Goal: Information Seeking & Learning: Learn about a topic

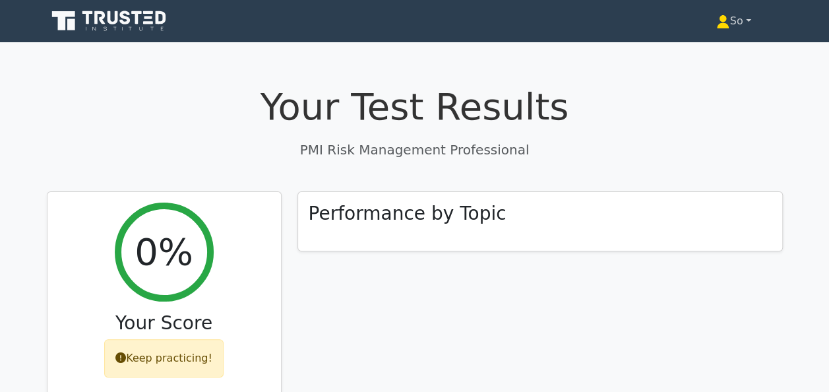
click at [747, 20] on link "So" at bounding box center [734, 21] width 98 height 26
click at [749, 20] on link "So" at bounding box center [734, 21] width 98 height 26
click at [431, 218] on h3 "Performance by Topic" at bounding box center [408, 210] width 198 height 22
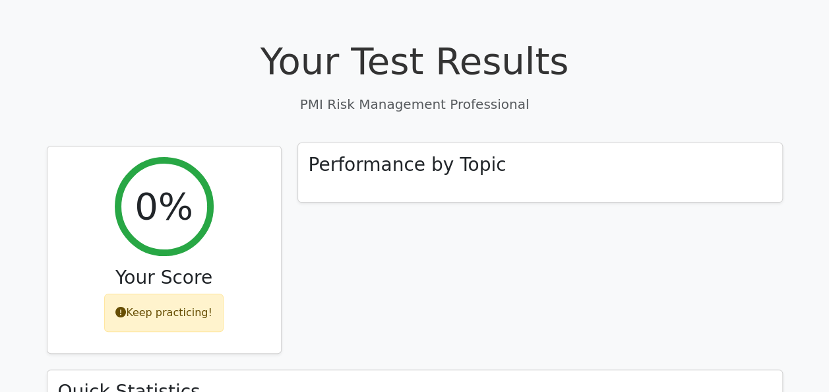
scroll to position [66, 0]
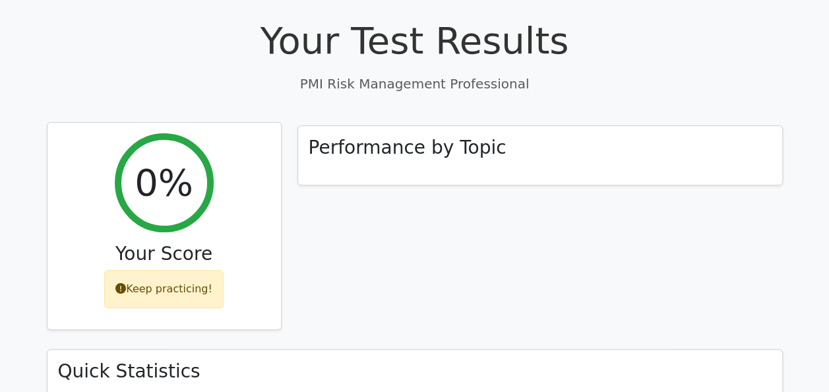
click at [169, 292] on div "Keep practicing!" at bounding box center [163, 289] width 119 height 38
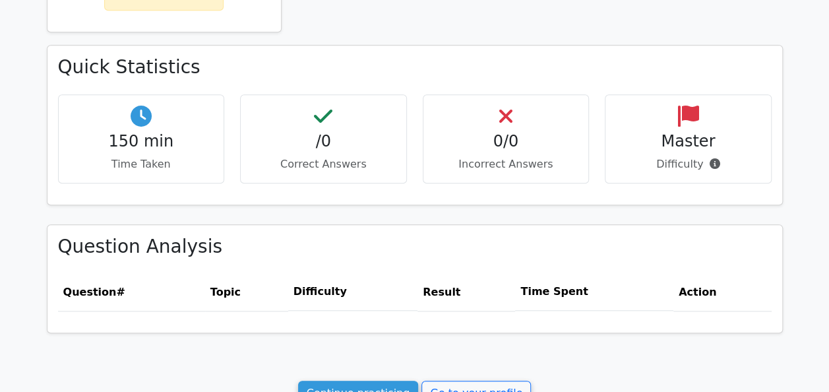
scroll to position [396, 0]
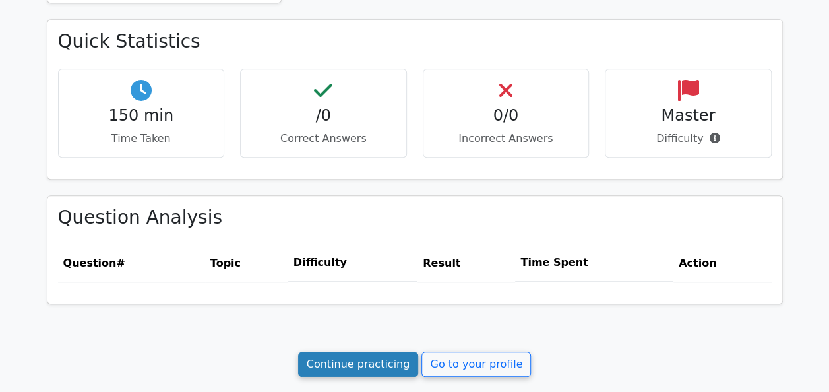
click at [378, 356] on link "Continue practicing" at bounding box center [358, 364] width 121 height 25
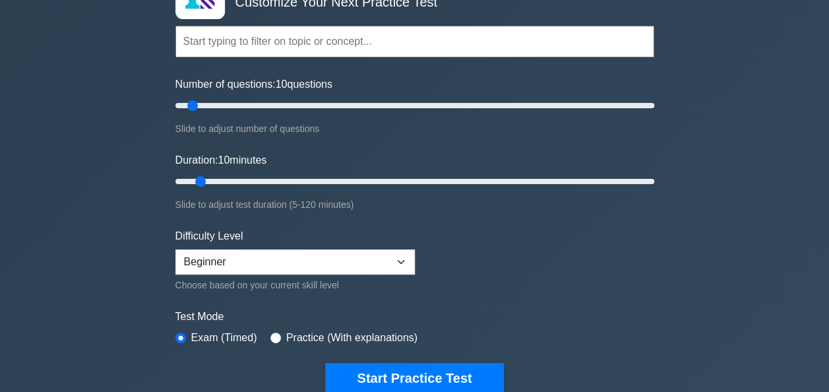
scroll to position [132, 0]
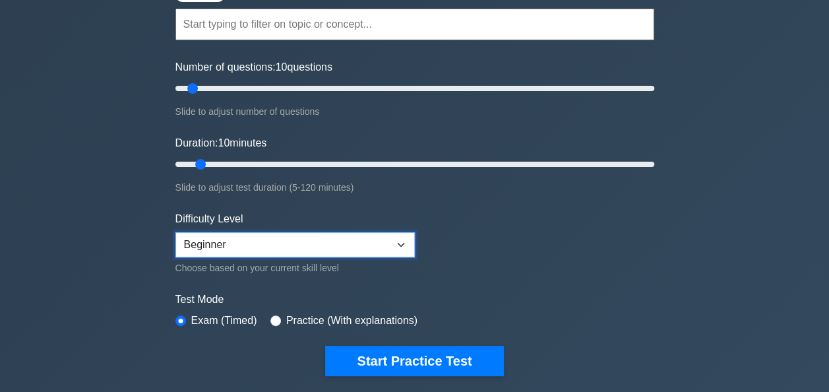
click at [401, 240] on select "Beginner Intermediate Expert" at bounding box center [294, 244] width 239 height 25
select select "intermediate"
click at [175, 232] on select "Beginner Intermediate Expert" at bounding box center [294, 244] width 239 height 25
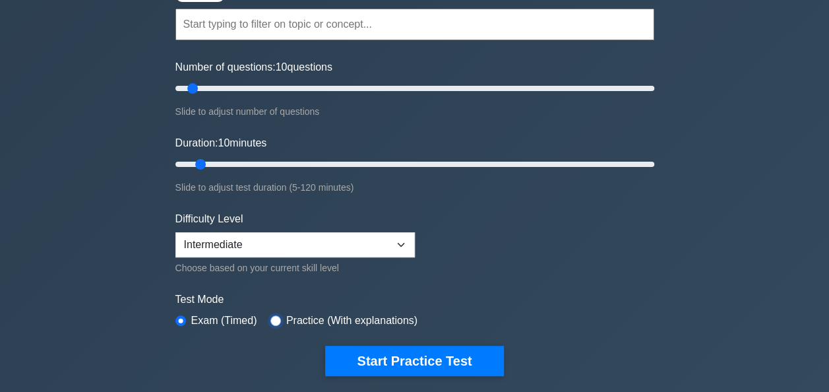
click at [273, 315] on input "radio" at bounding box center [275, 320] width 11 height 11
radio input "true"
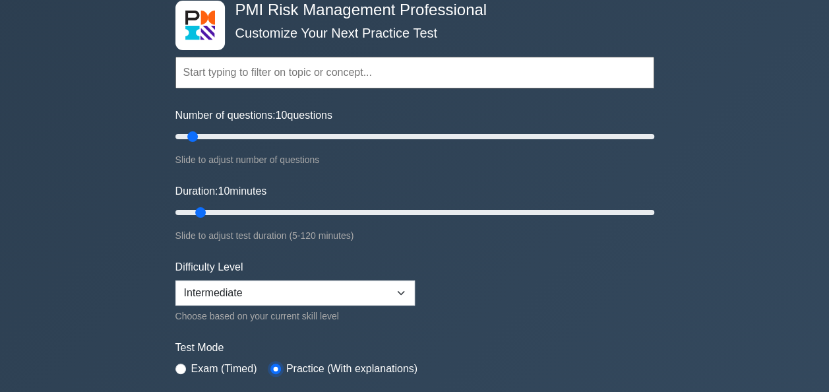
scroll to position [0, 0]
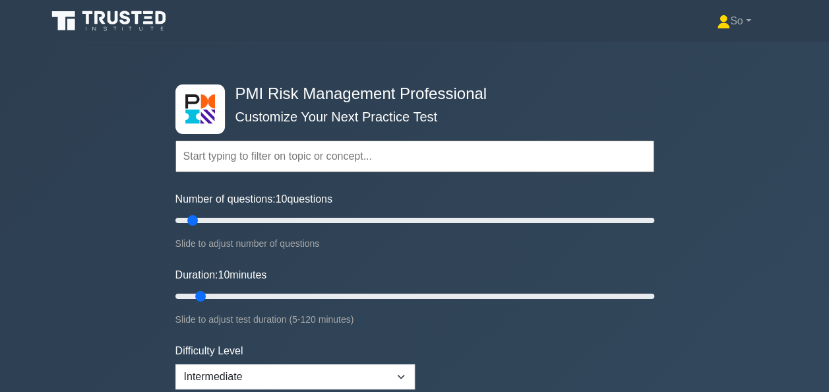
click at [275, 158] on input "text" at bounding box center [414, 156] width 479 height 32
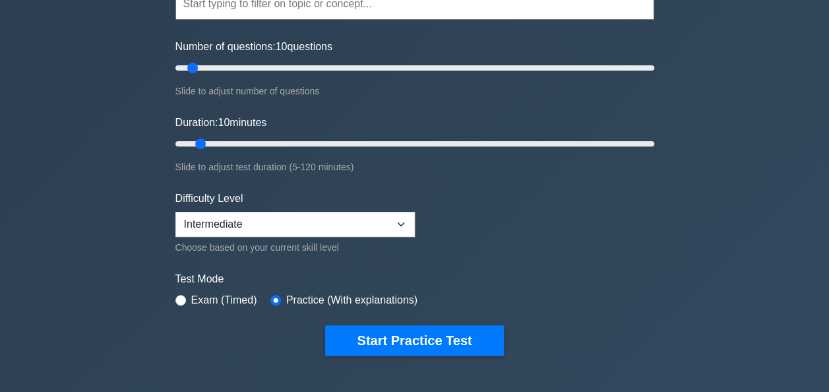
scroll to position [132, 0]
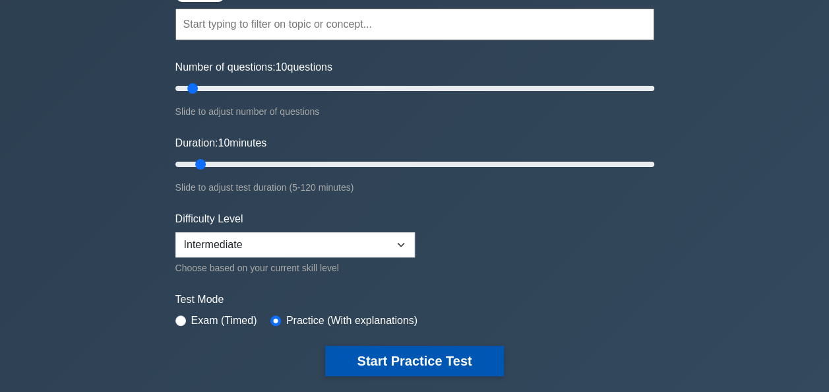
click at [385, 354] on button "Start Practice Test" at bounding box center [414, 361] width 178 height 30
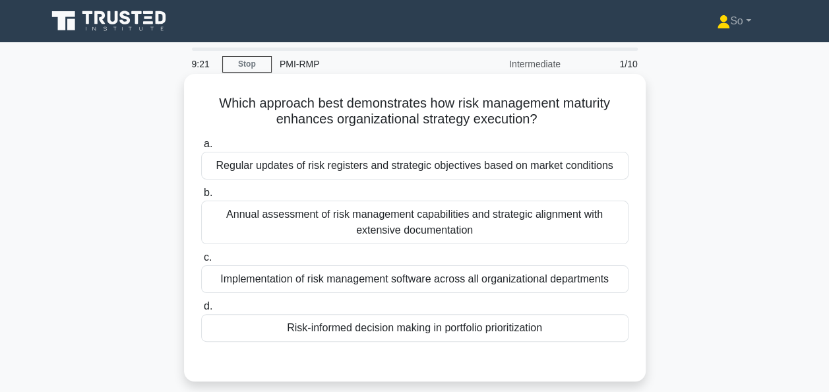
click at [418, 167] on div "Regular updates of risk registers and strategic objectives based on market cond…" at bounding box center [414, 166] width 427 height 28
click at [201, 148] on input "a. Regular updates of risk registers and strategic objectives based on market c…" at bounding box center [201, 144] width 0 height 9
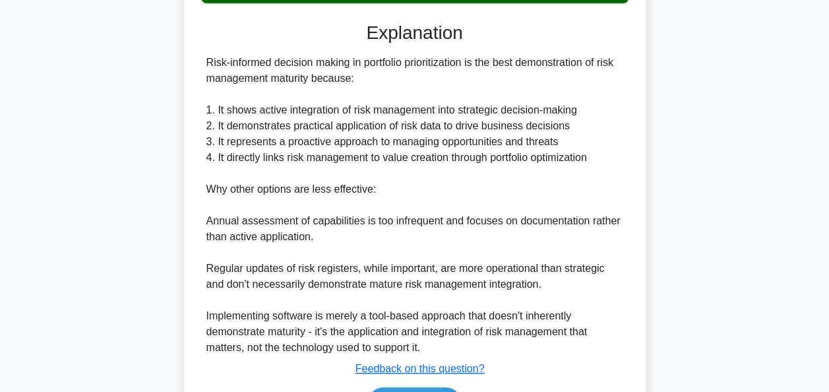
scroll to position [396, 0]
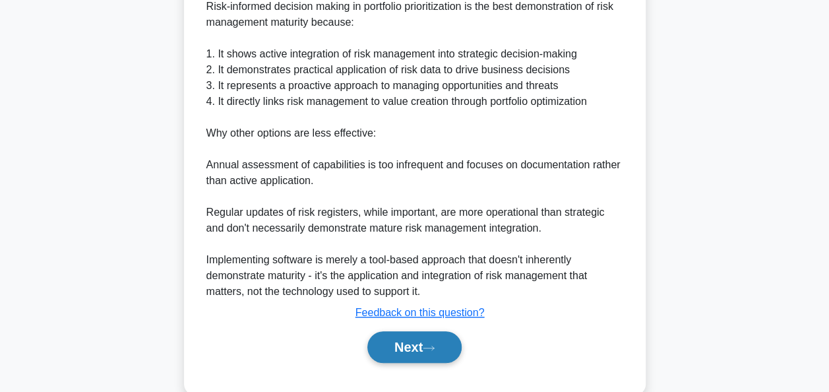
click at [392, 346] on button "Next" at bounding box center [414, 347] width 94 height 32
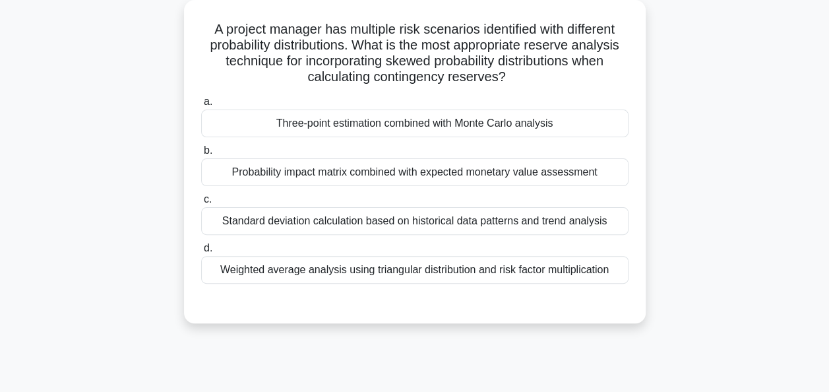
scroll to position [57, 0]
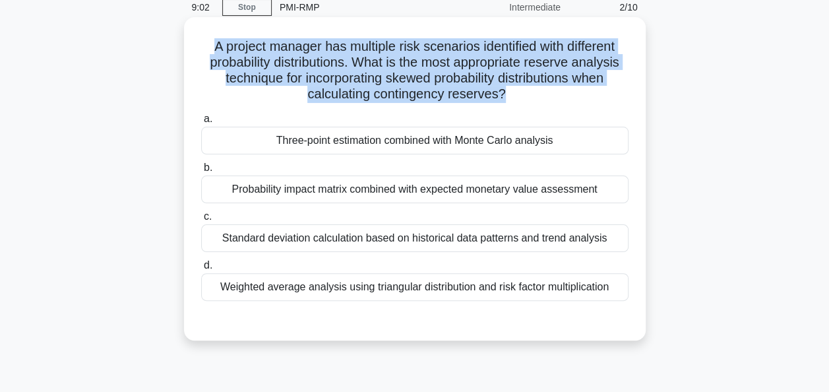
drag, startPoint x: 503, startPoint y: 96, endPoint x: 202, endPoint y: 45, distance: 305.1
click at [202, 45] on h5 "A project manager has multiple risk scenarios identified with different probabi…" at bounding box center [415, 70] width 430 height 65
copy h5 "A project manager has multiple risk scenarios identified with different probabi…"
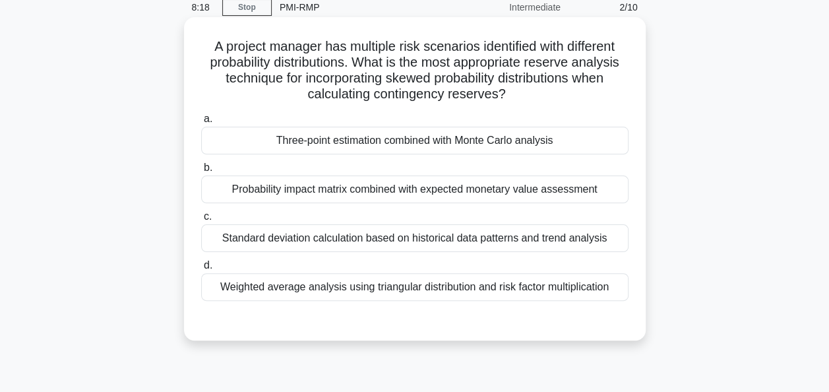
click at [257, 140] on div "Three-point estimation combined with Monte Carlo analysis" at bounding box center [414, 141] width 427 height 28
click at [201, 123] on input "a. Three-point estimation combined with Monte Carlo analysis" at bounding box center [201, 119] width 0 height 9
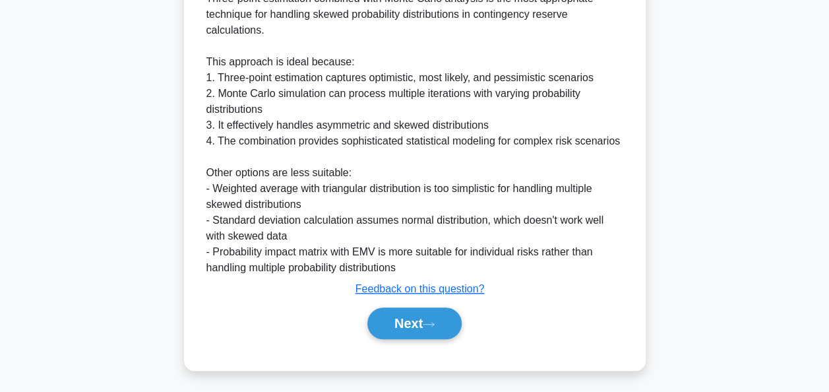
scroll to position [419, 0]
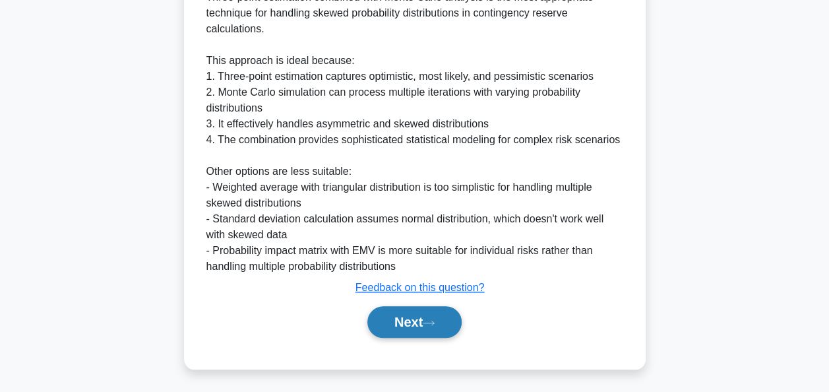
click at [396, 320] on button "Next" at bounding box center [414, 322] width 94 height 32
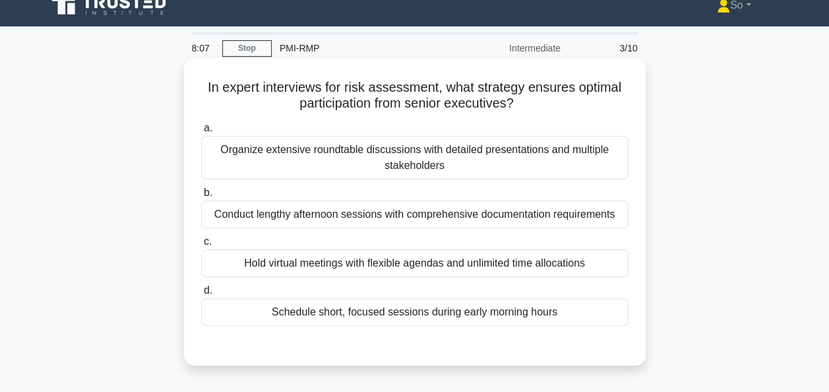
scroll to position [0, 0]
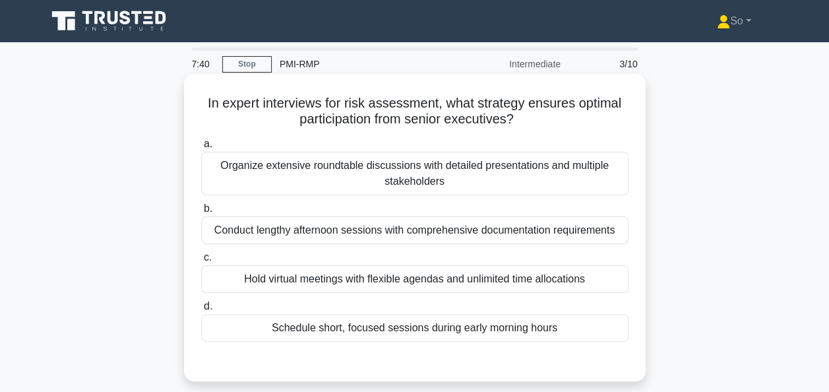
click at [401, 174] on div "Organize extensive roundtable discussions with detailed presentations and multi…" at bounding box center [414, 174] width 427 height 44
click at [201, 148] on input "a. Organize extensive roundtable discussions with detailed presentations and mu…" at bounding box center [201, 144] width 0 height 9
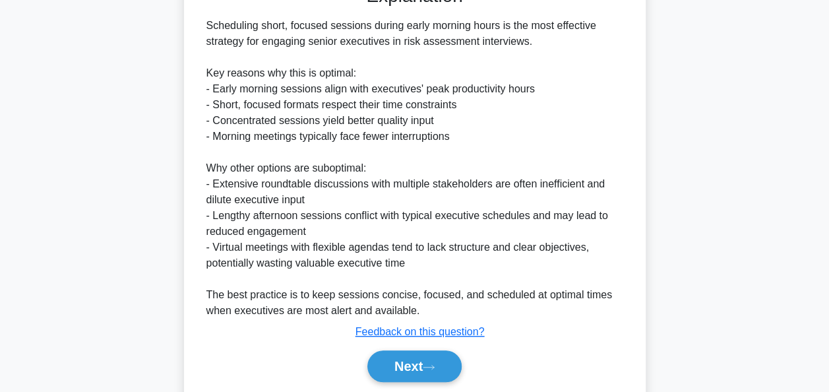
scroll to position [421, 0]
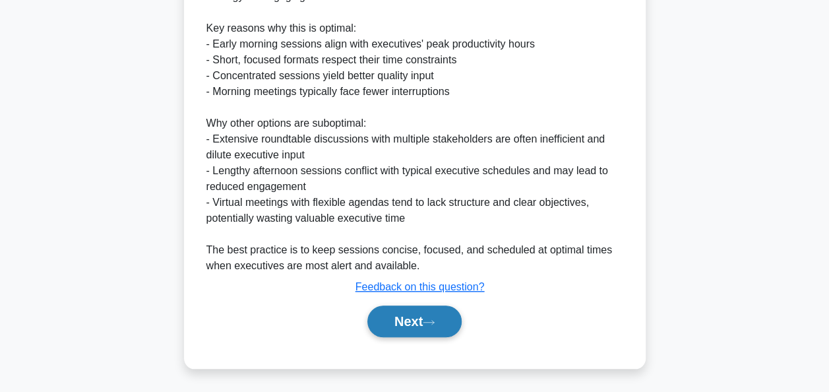
click at [406, 315] on button "Next" at bounding box center [414, 321] width 94 height 32
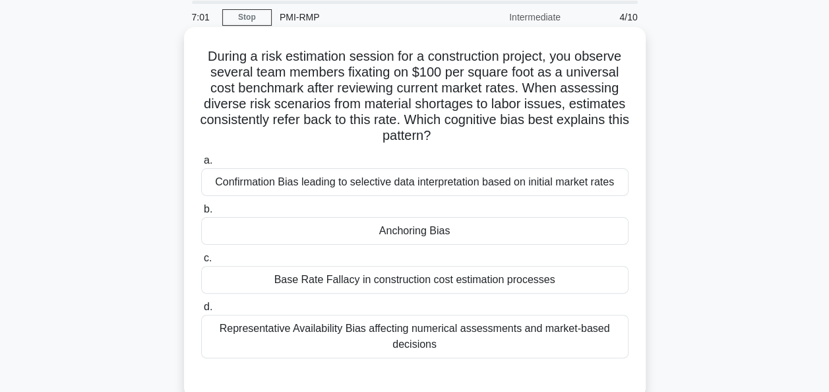
scroll to position [66, 0]
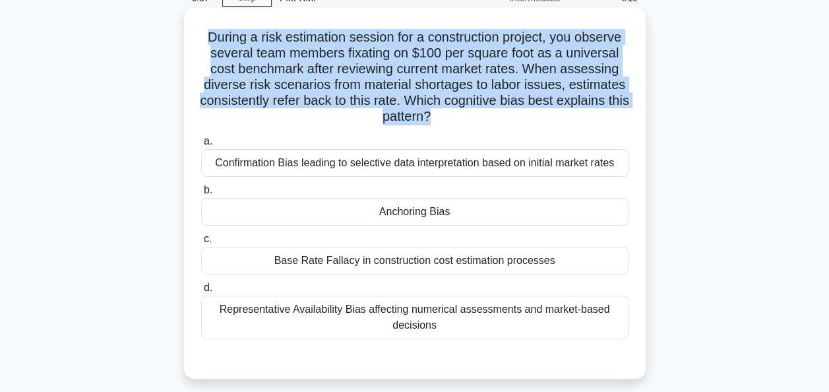
drag, startPoint x: 443, startPoint y: 119, endPoint x: 199, endPoint y: 32, distance: 258.7
click at [200, 32] on h5 "During a risk estimation session for a construction project, you observe severa…" at bounding box center [415, 77] width 430 height 96
copy h5 "During a risk estimation session for a construction project, you observe severa…"
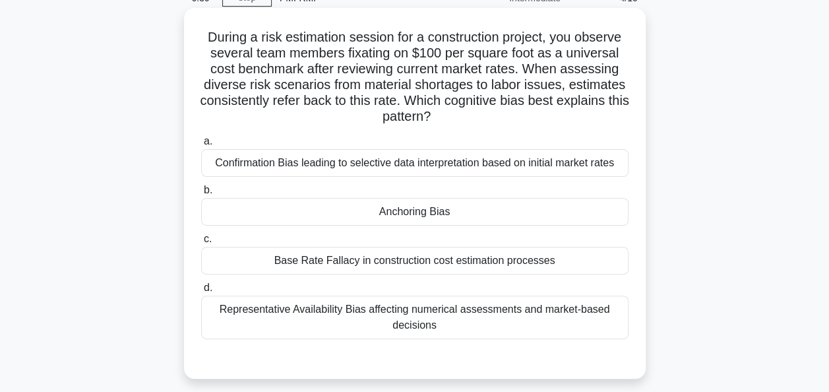
click at [444, 211] on div "Anchoring Bias" at bounding box center [414, 212] width 427 height 28
click at [201, 195] on input "b. Anchoring Bias" at bounding box center [201, 190] width 0 height 9
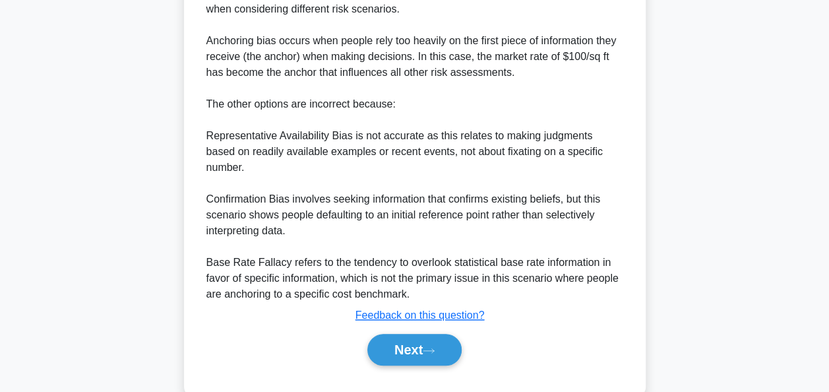
scroll to position [530, 0]
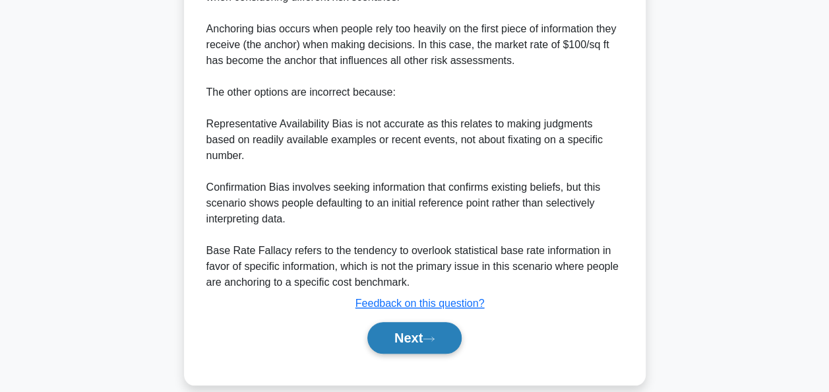
click at [408, 322] on button "Next" at bounding box center [414, 338] width 94 height 32
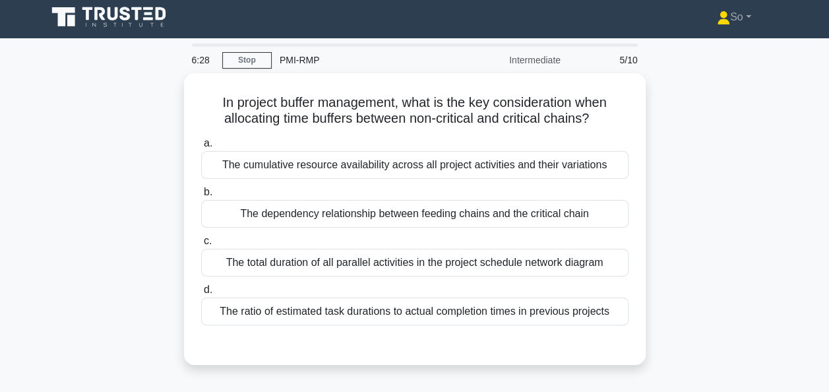
scroll to position [0, 0]
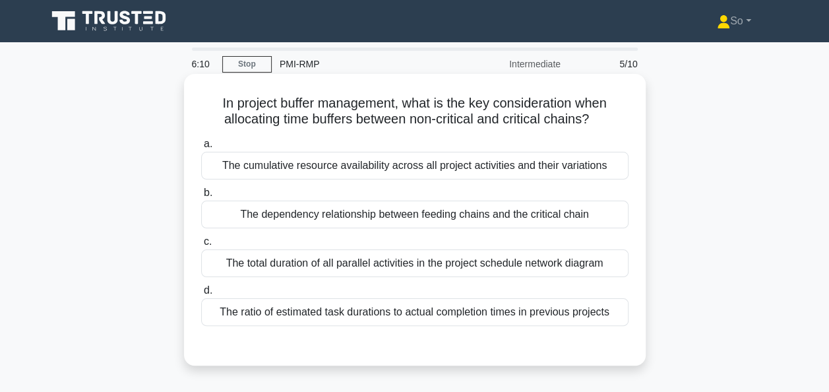
drag, startPoint x: 599, startPoint y: 122, endPoint x: 210, endPoint y: 102, distance: 389.0
click at [210, 102] on h5 "In project buffer management, what is the key consideration when allocating tim…" at bounding box center [415, 111] width 430 height 33
copy h5 "In project buffer management, what is the key consideration when allocating tim…"
click at [368, 216] on div "The dependency relationship between feeding chains and the critical chain" at bounding box center [414, 214] width 427 height 28
click at [201, 197] on input "b. The dependency relationship between feeding chains and the critical chain" at bounding box center [201, 193] width 0 height 9
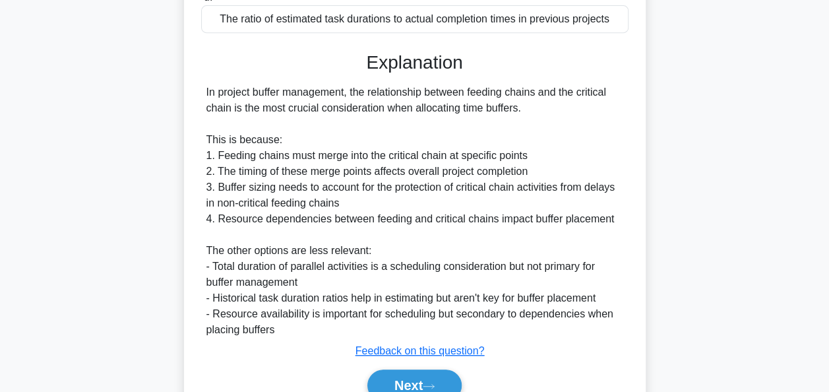
scroll to position [356, 0]
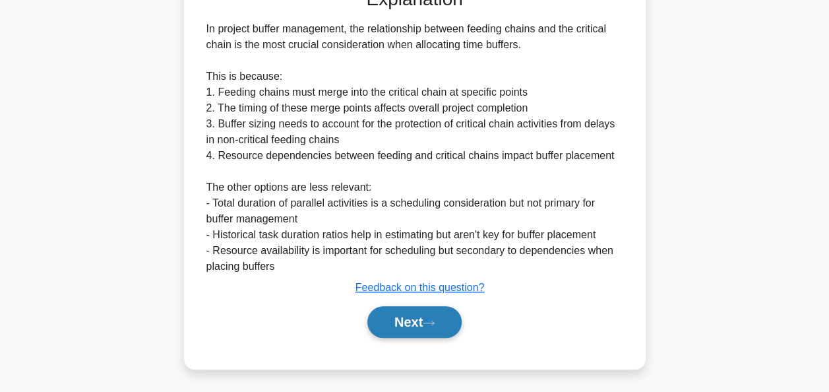
click at [399, 319] on button "Next" at bounding box center [414, 322] width 94 height 32
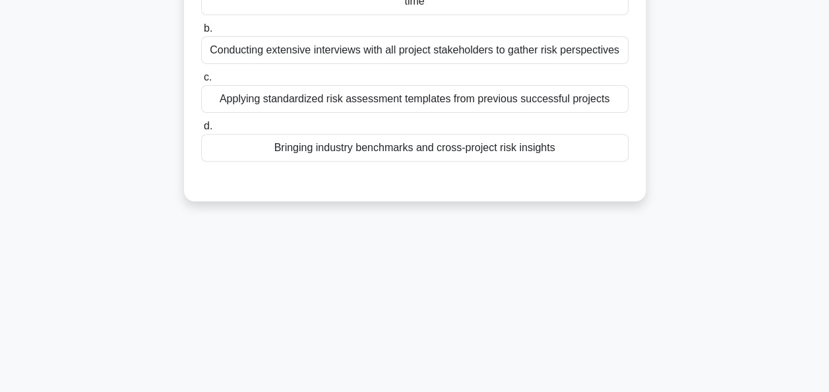
scroll to position [0, 0]
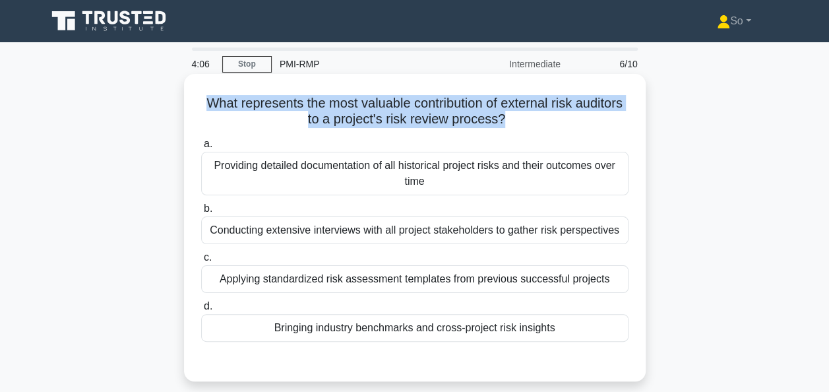
drag, startPoint x: 530, startPoint y: 119, endPoint x: 197, endPoint y: 88, distance: 335.2
click at [197, 88] on div "What represents the most valuable contribution of external risk auditors to a p…" at bounding box center [414, 227] width 451 height 297
copy h5 "What represents the most valuable contribution of external risk auditors to a p…"
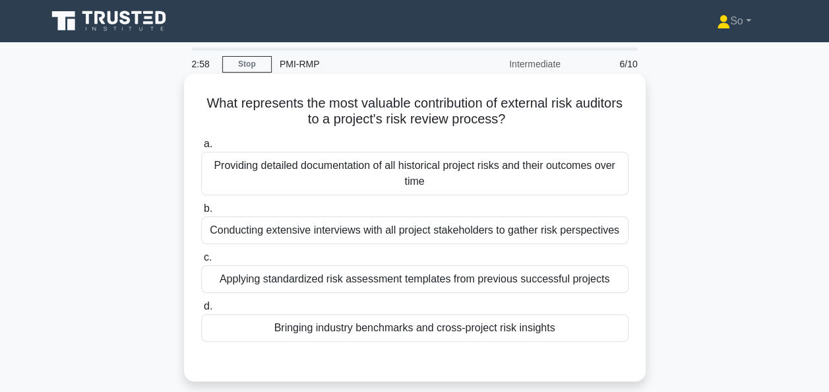
click at [387, 228] on div "Conducting extensive interviews with all project stakeholders to gather risk pe…" at bounding box center [414, 230] width 427 height 28
click at [201, 213] on input "b. Conducting extensive interviews with all project stakeholders to gather risk…" at bounding box center [201, 208] width 0 height 9
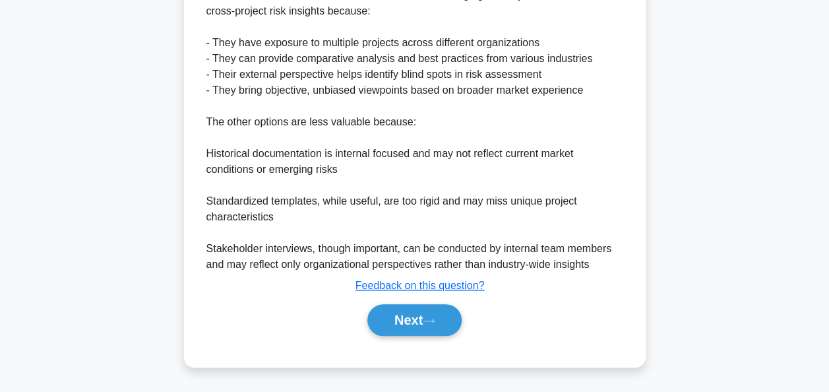
scroll to position [421, 0]
click at [404, 318] on button "Next" at bounding box center [414, 320] width 94 height 32
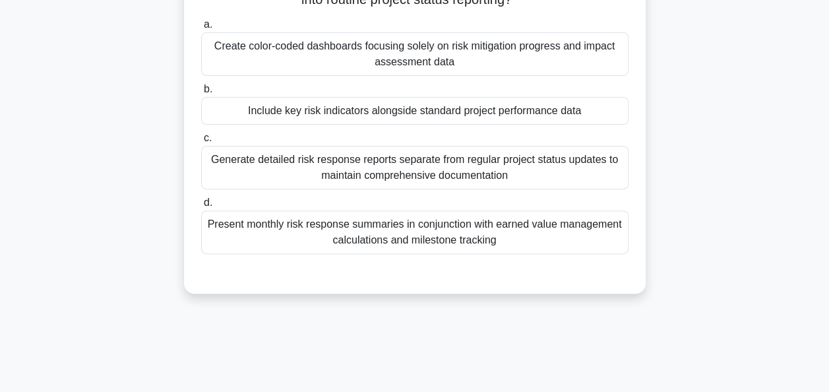
scroll to position [0, 0]
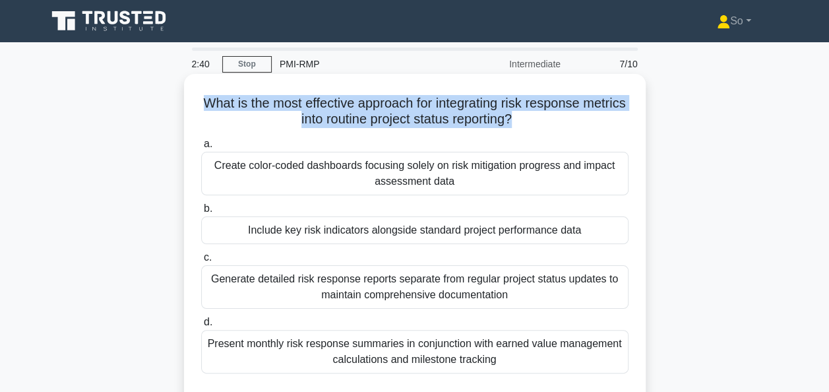
drag, startPoint x: 538, startPoint y: 118, endPoint x: 206, endPoint y: 106, distance: 332.0
click at [206, 106] on h5 "What is the most effective approach for integrating risk response metrics into …" at bounding box center [415, 111] width 430 height 33
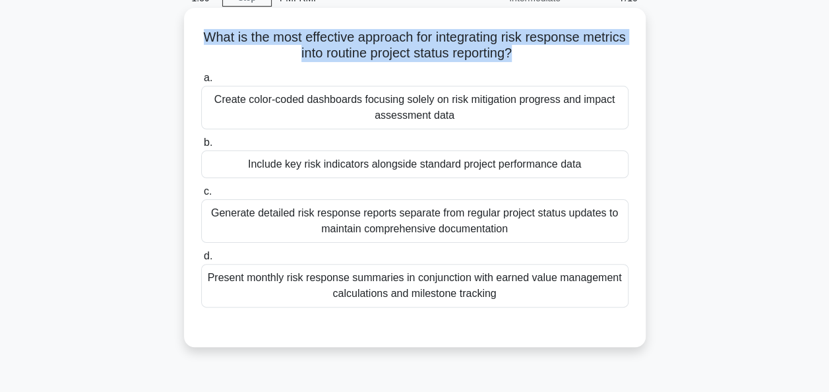
copy h5 "What is the most effective approach for integrating risk response metrics into …"
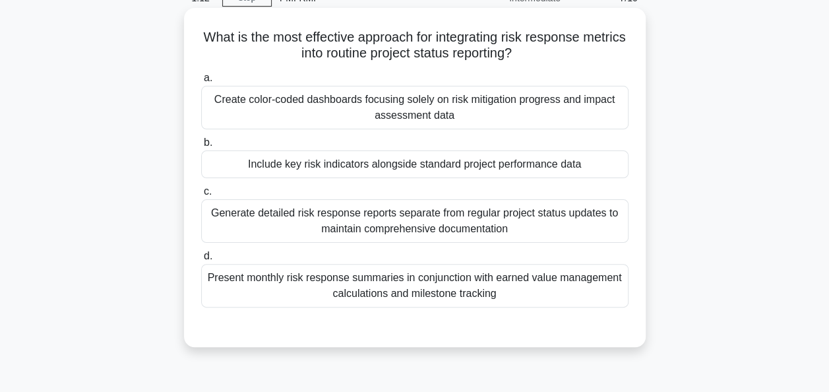
click at [401, 110] on div "Create color-coded dashboards focusing solely on risk mitigation progress and i…" at bounding box center [414, 108] width 427 height 44
click at [201, 82] on input "a. Create color-coded dashboards focusing solely on risk mitigation progress an…" at bounding box center [201, 78] width 0 height 9
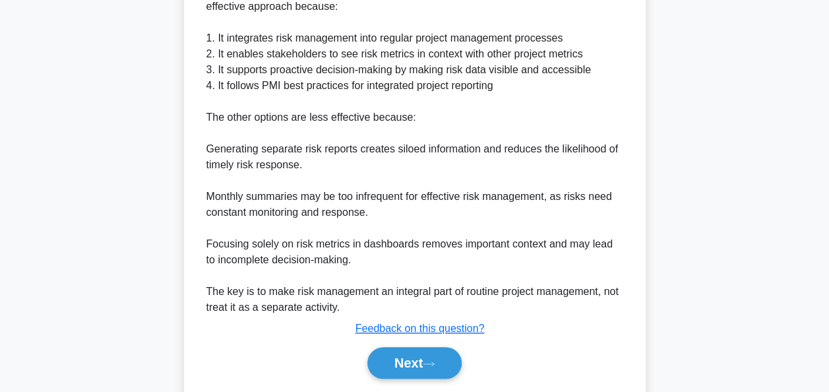
scroll to position [485, 0]
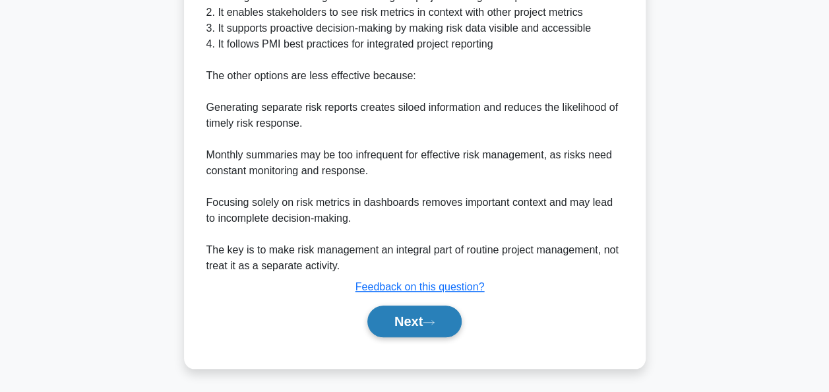
click at [401, 314] on button "Next" at bounding box center [414, 321] width 94 height 32
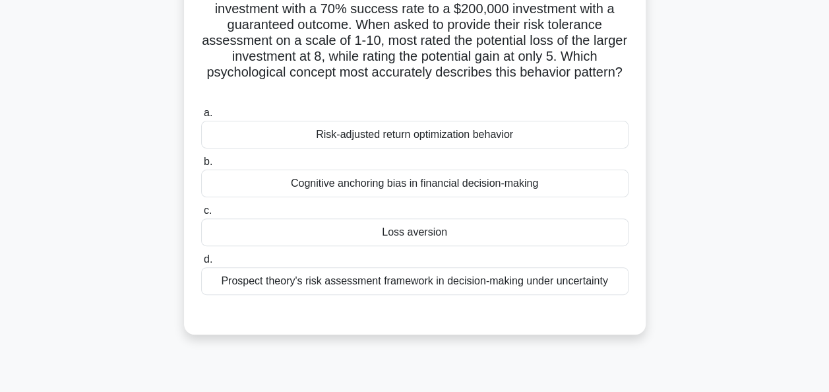
scroll to position [57, 0]
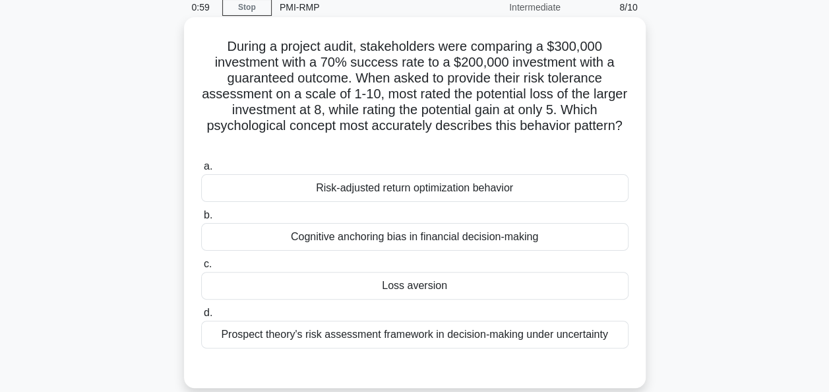
drag, startPoint x: 222, startPoint y: 46, endPoint x: 626, endPoint y: 135, distance: 413.3
click at [626, 135] on h5 "During a project audit, stakeholders were comparing a $300,000 investment with …" at bounding box center [415, 94] width 430 height 112
copy h5 "During a project audit, stakeholders were comparing a $300,000 investment with …"
click at [354, 135] on h5 "During a project audit, stakeholders were comparing a $300,000 investment with …" at bounding box center [415, 94] width 430 height 112
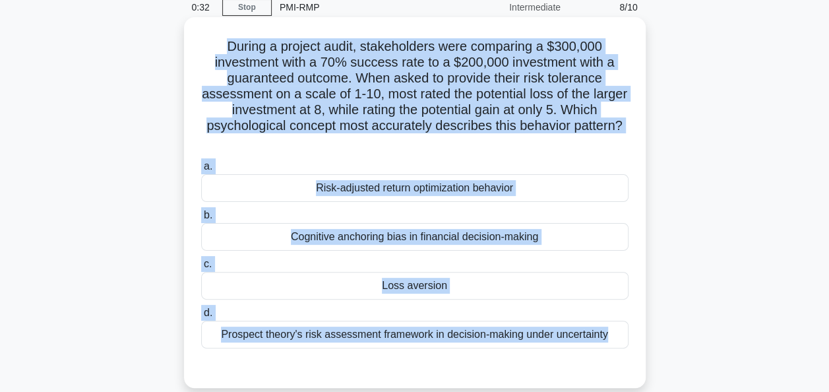
drag, startPoint x: 222, startPoint y: 43, endPoint x: 590, endPoint y: 374, distance: 495.0
click at [590, 374] on div "During a project audit, stakeholders were comparing a $300,000 investment with …" at bounding box center [414, 202] width 451 height 360
copy div "During a project audit, stakeholders were comparing a $300,000 investment with …"
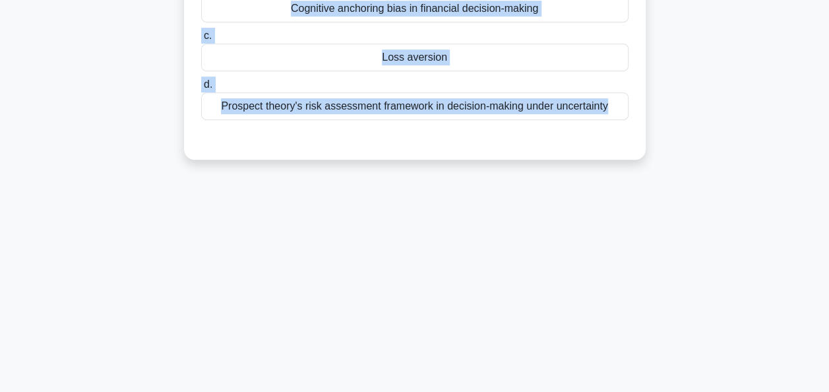
scroll to position [255, 0]
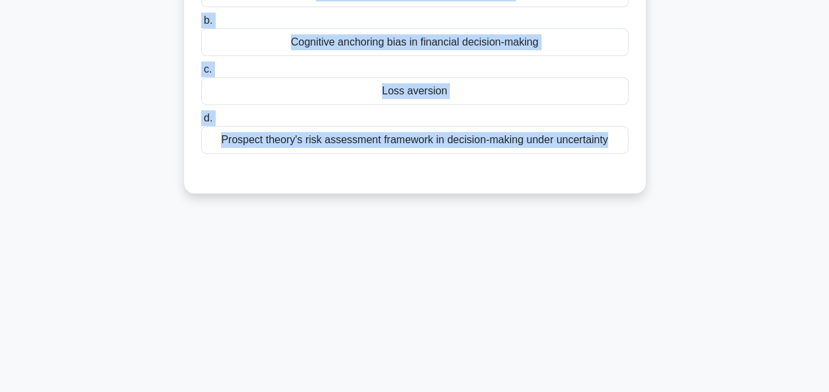
click at [473, 265] on div "0:16 Stop PMI-RMP Intermediate 8/10 During a project audit, stakeholders were c…" at bounding box center [415, 123] width 752 height 660
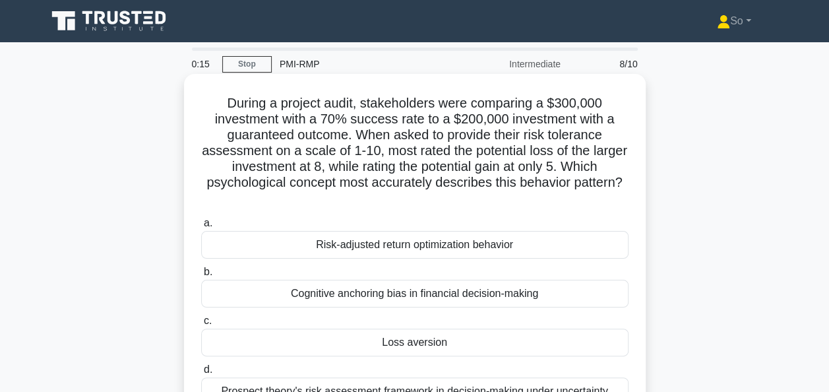
scroll to position [66, 0]
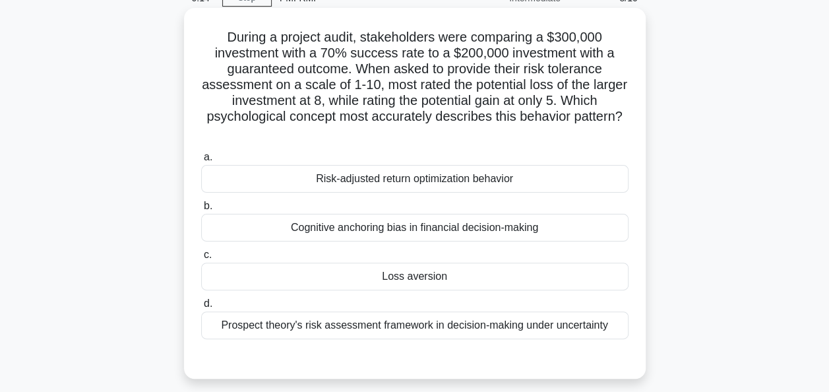
click at [440, 279] on div "Loss aversion" at bounding box center [414, 276] width 427 height 28
click at [201, 259] on input "c. Loss aversion" at bounding box center [201, 255] width 0 height 9
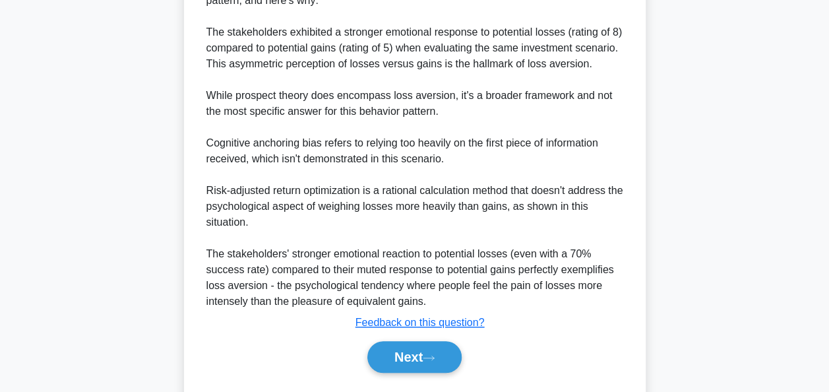
scroll to position [514, 0]
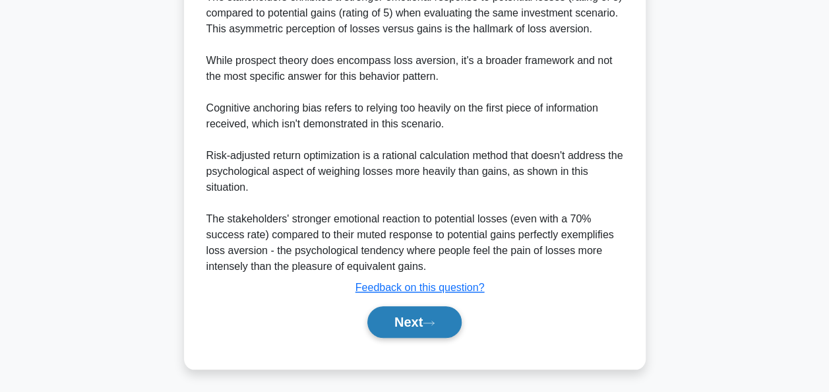
click at [419, 317] on button "Next" at bounding box center [414, 322] width 94 height 32
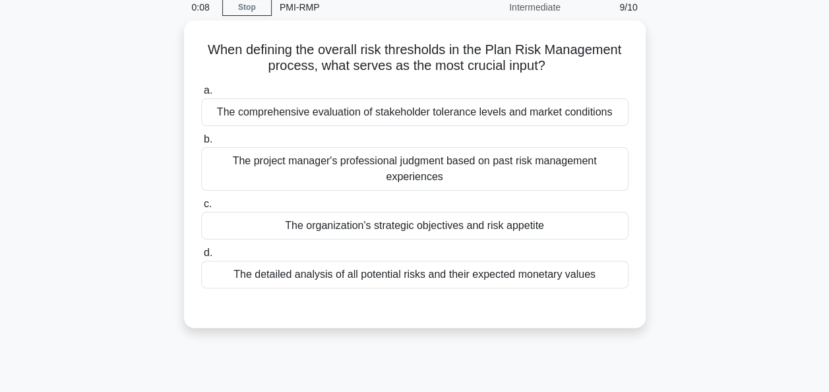
scroll to position [0, 0]
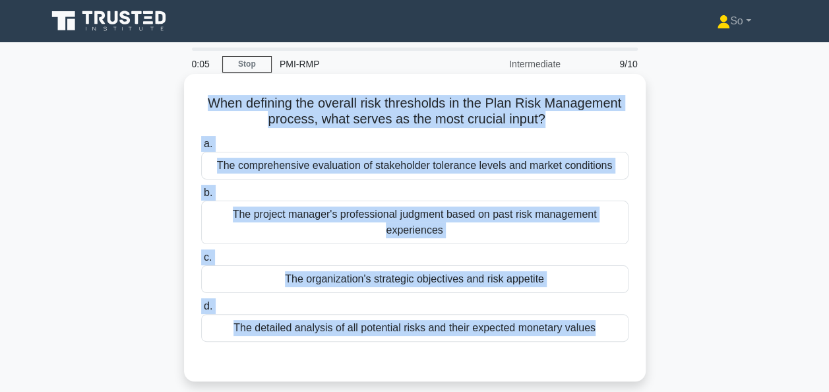
drag, startPoint x: 204, startPoint y: 100, endPoint x: 601, endPoint y: 346, distance: 467.6
click at [601, 346] on div "When defining the overall risk thresholds in the Plan Risk Management process, …" at bounding box center [414, 227] width 451 height 297
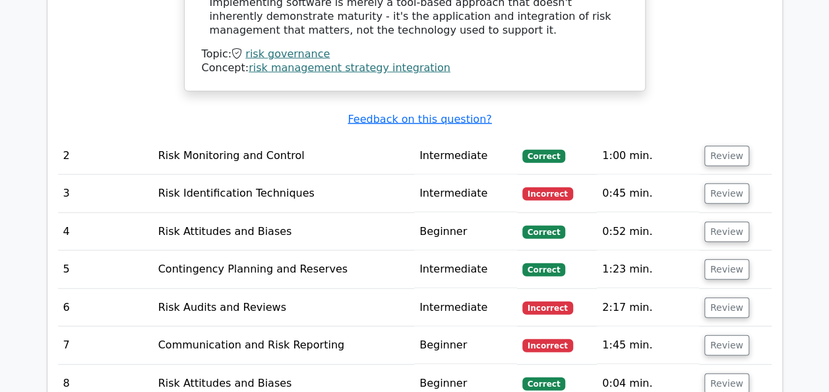
scroll to position [1636, 0]
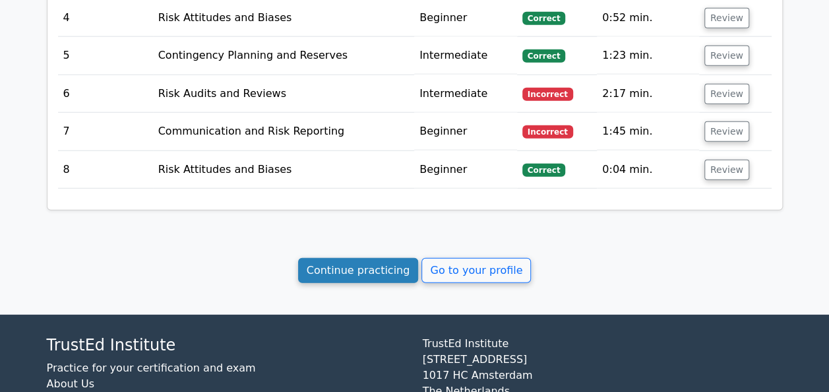
click at [349, 258] on link "Continue practicing" at bounding box center [358, 270] width 121 height 25
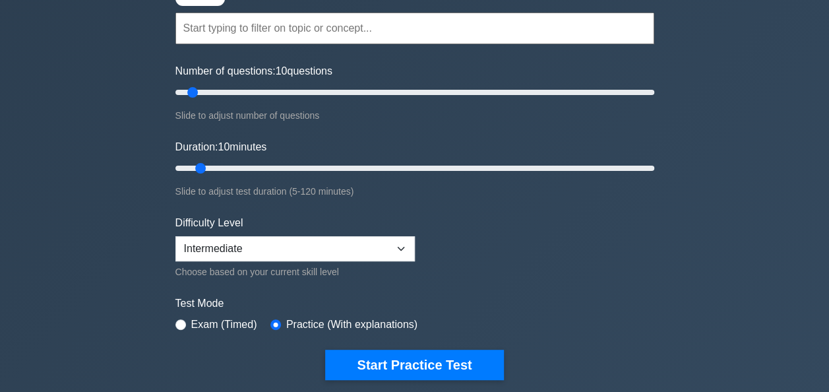
scroll to position [132, 0]
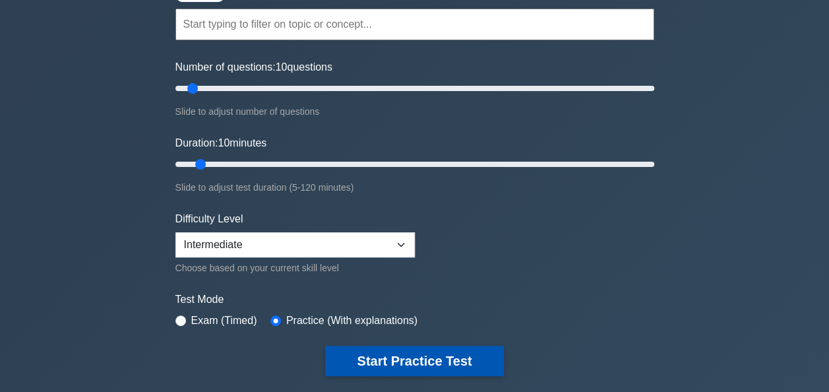
click at [409, 354] on button "Start Practice Test" at bounding box center [414, 361] width 178 height 30
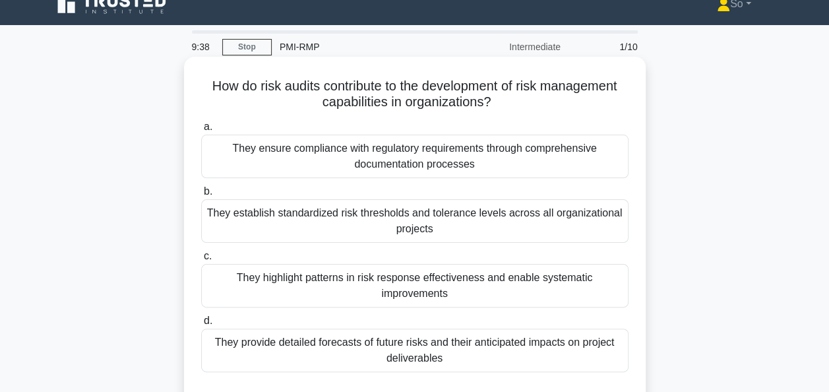
scroll to position [66, 0]
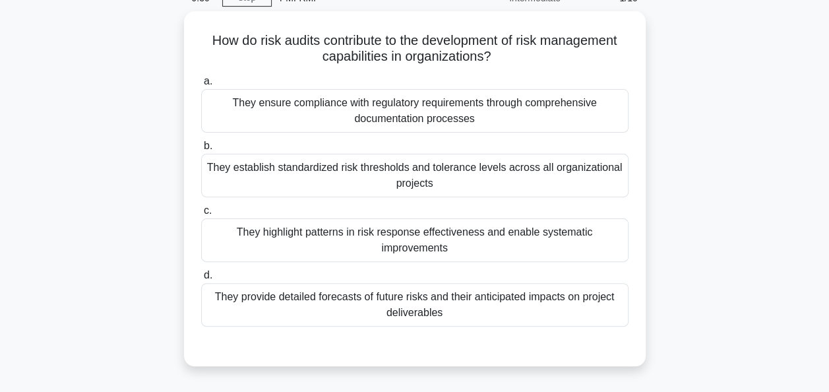
drag, startPoint x: 445, startPoint y: 309, endPoint x: 175, endPoint y: 20, distance: 394.8
click at [175, 20] on div "How do risk audits contribute to the development of risk management capabilitie…" at bounding box center [415, 196] width 752 height 371
copy div "How do risk audits contribute to the development of risk management capabilitie…"
click at [677, 228] on div "How do risk audits contribute to the development of risk management capabilitie…" at bounding box center [415, 196] width 752 height 371
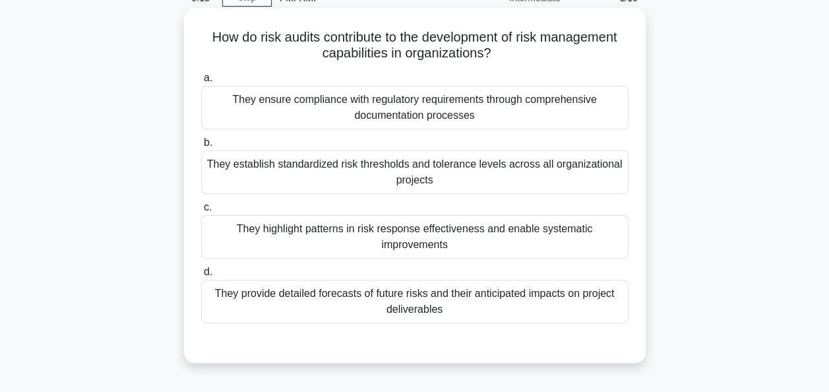
click at [503, 228] on div "They highlight patterns in risk response effectiveness and enable systematic im…" at bounding box center [414, 237] width 427 height 44
click at [201, 212] on input "c. They highlight patterns in risk response effectiveness and enable systematic…" at bounding box center [201, 207] width 0 height 9
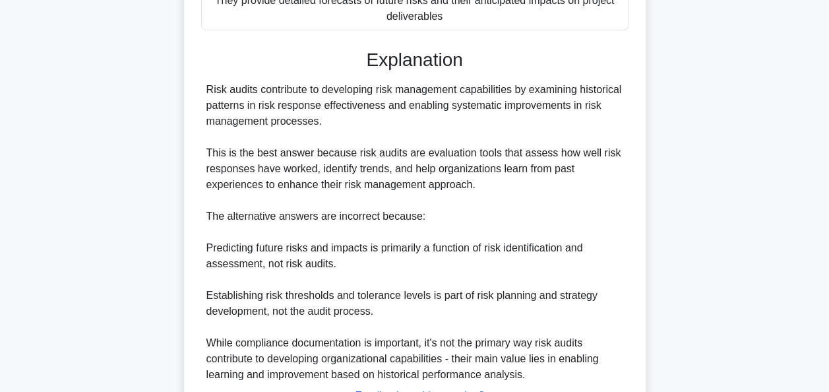
scroll to position [467, 0]
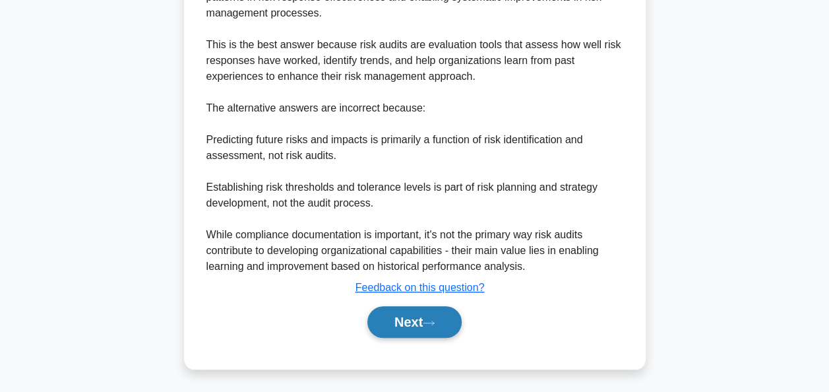
click at [422, 319] on button "Next" at bounding box center [414, 322] width 94 height 32
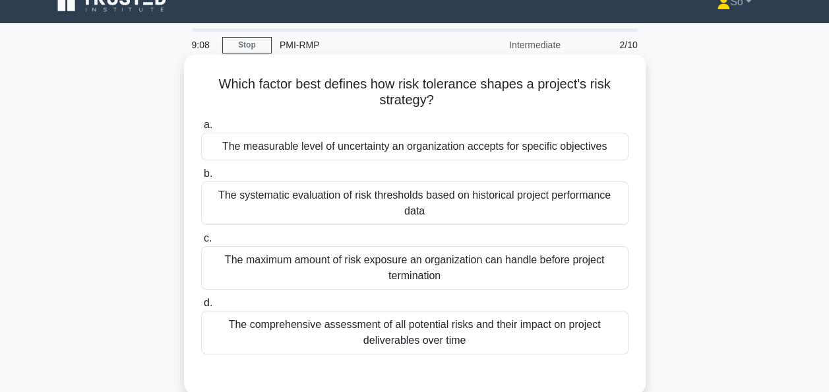
scroll to position [0, 0]
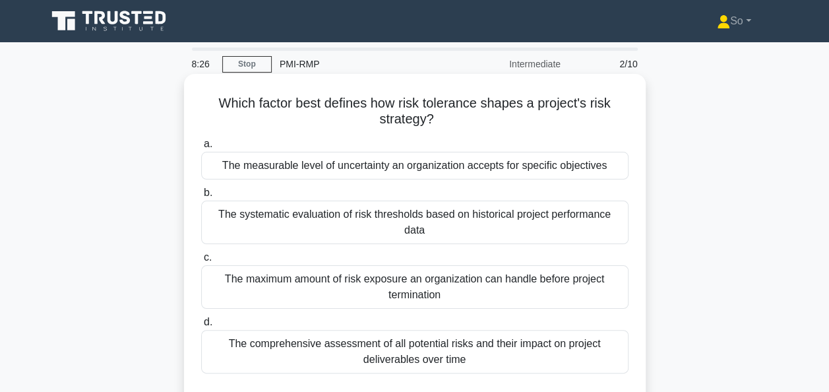
drag, startPoint x: 474, startPoint y: 344, endPoint x: 211, endPoint y: 160, distance: 321.5
click at [211, 160] on div "a. The measurable level of uncertainty an organization accepts for specific obj…" at bounding box center [414, 254] width 443 height 243
drag, startPoint x: 218, startPoint y: 102, endPoint x: 499, endPoint y: 346, distance: 371.7
click at [499, 346] on div "Which factor best defines how risk tolerance shapes a project's risk strategy? …" at bounding box center [414, 243] width 451 height 328
copy div "Which factor best defines how risk tolerance shapes a project's risk strategy? …"
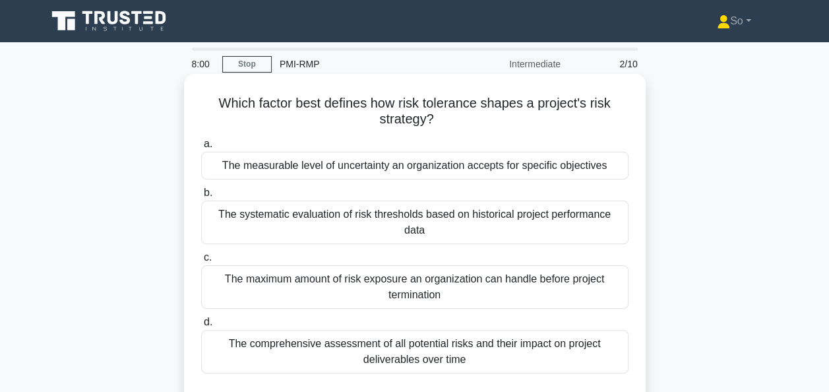
click at [413, 169] on div "The measurable level of uncertainty an organization accepts for specific object…" at bounding box center [414, 166] width 427 height 28
click at [201, 148] on input "a. The measurable level of uncertainty an organization accepts for specific obj…" at bounding box center [201, 144] width 0 height 9
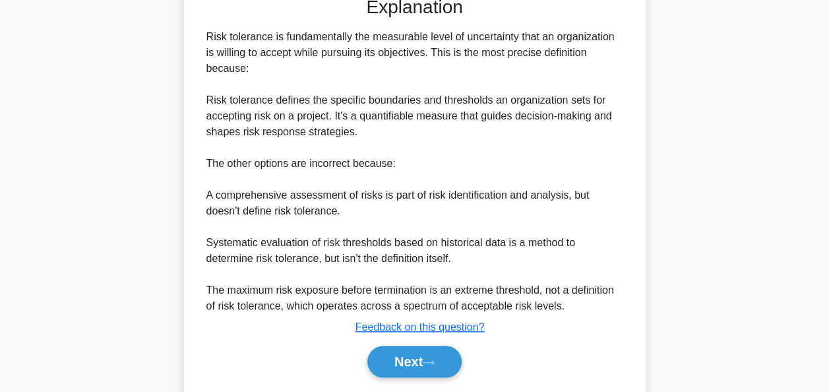
scroll to position [419, 0]
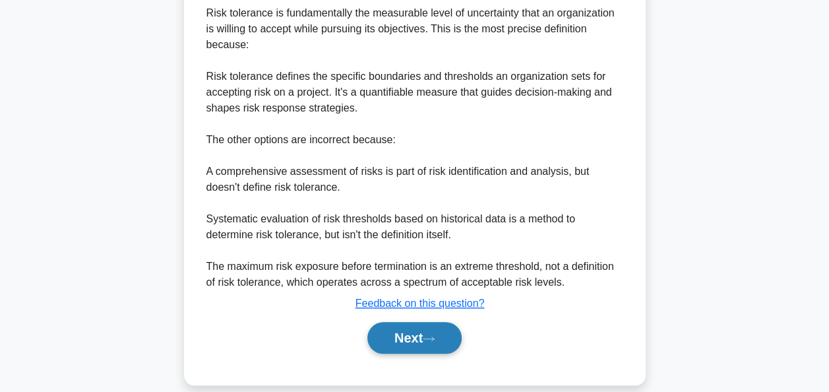
click at [400, 322] on button "Next" at bounding box center [414, 338] width 94 height 32
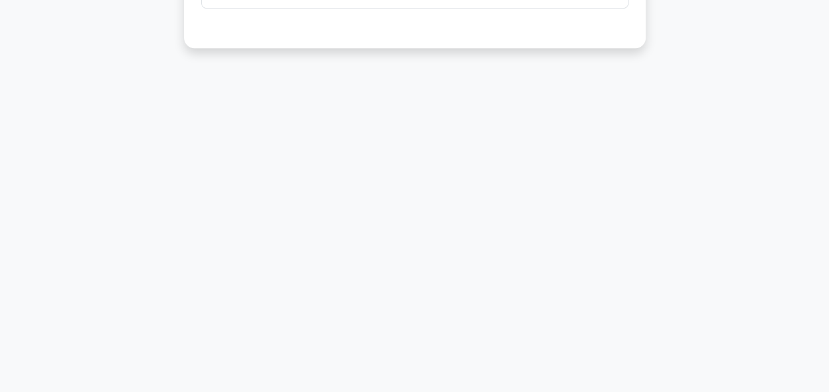
scroll to position [0, 0]
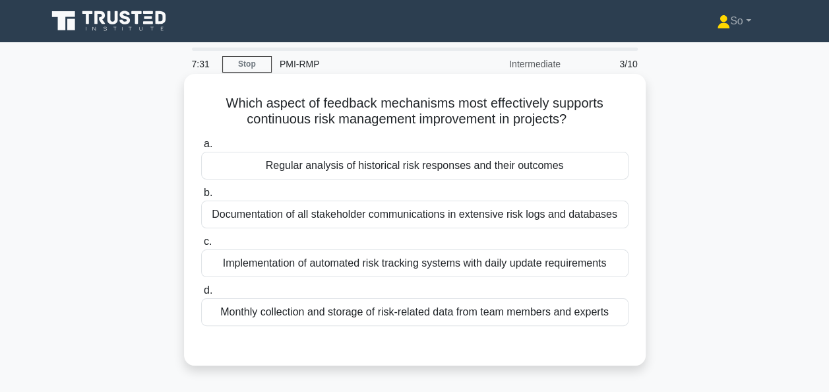
click at [305, 261] on div "Implementation of automated risk tracking systems with daily update requirements" at bounding box center [414, 263] width 427 height 28
click at [201, 246] on input "c. Implementation of automated risk tracking systems with daily update requirem…" at bounding box center [201, 241] width 0 height 9
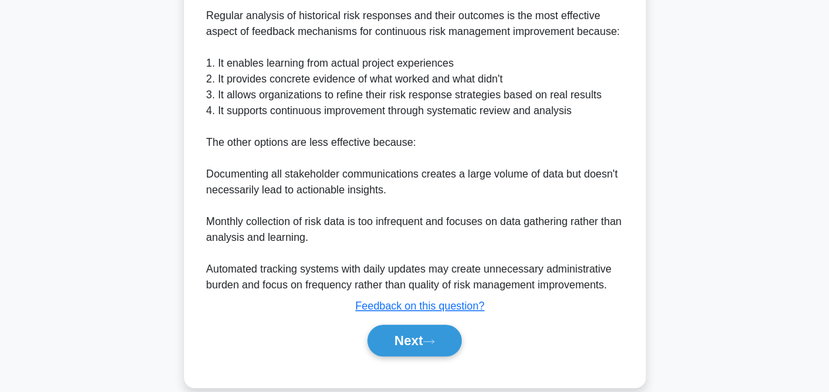
scroll to position [390, 0]
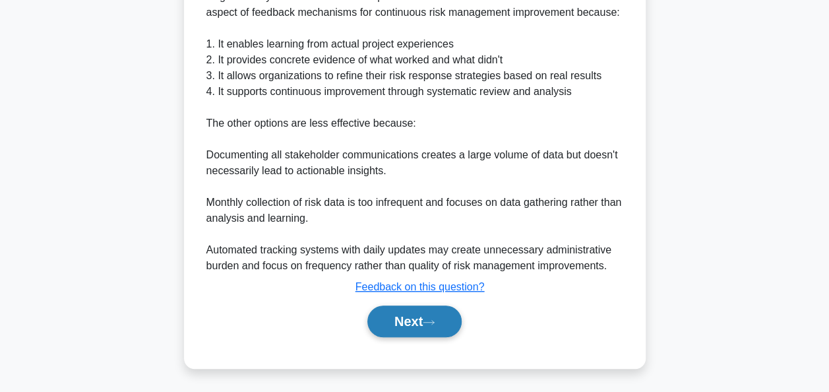
click at [421, 319] on button "Next" at bounding box center [414, 321] width 94 height 32
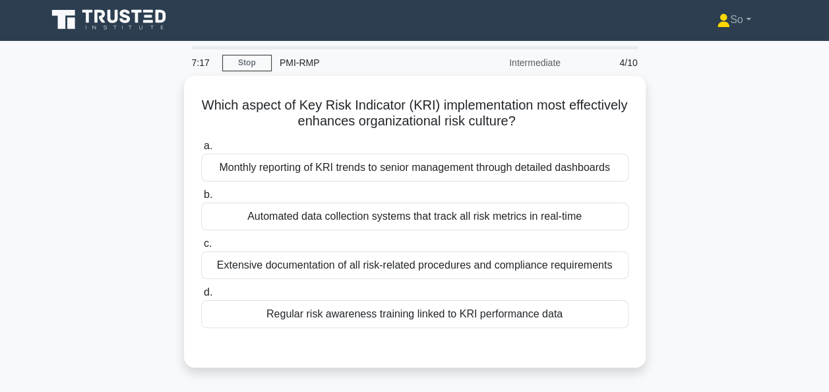
scroll to position [0, 0]
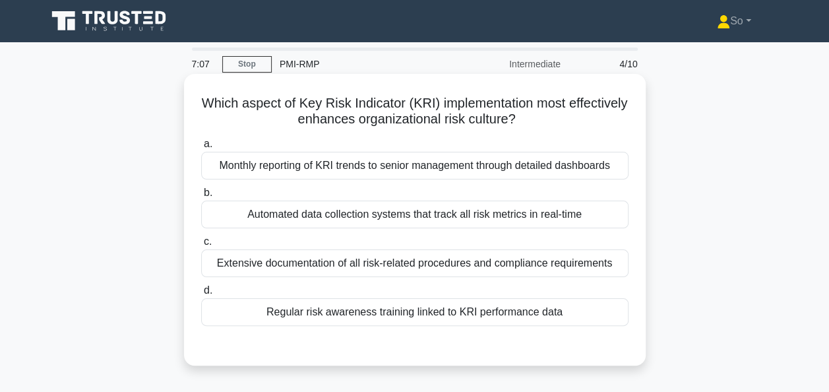
drag, startPoint x: 231, startPoint y: 101, endPoint x: 569, endPoint y: 315, distance: 400.5
click at [569, 315] on div "Which aspect of Key Risk Indicator (KRI) implementation most effectively enhanc…" at bounding box center [414, 219] width 451 height 281
copy div "Which aspect of Key Risk Indicator (KRI) implementation most effectively enhanc…"
click at [307, 310] on div "Regular risk awareness training linked to KRI performance data" at bounding box center [414, 312] width 427 height 28
click at [201, 295] on input "d. Regular risk awareness training linked to KRI performance data" at bounding box center [201, 290] width 0 height 9
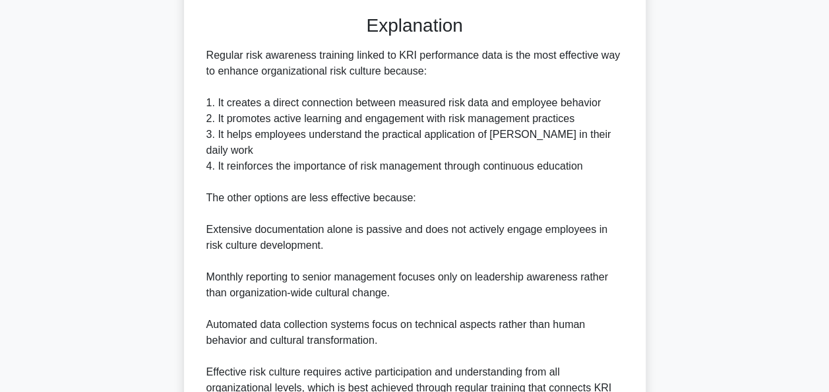
scroll to position [451, 0]
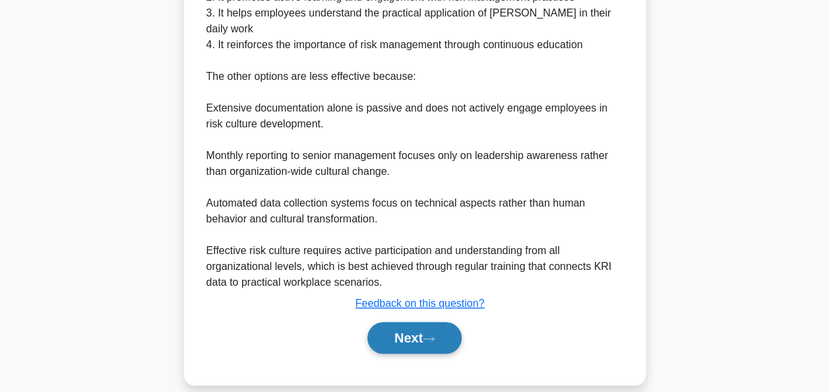
click at [400, 322] on button "Next" at bounding box center [414, 338] width 94 height 32
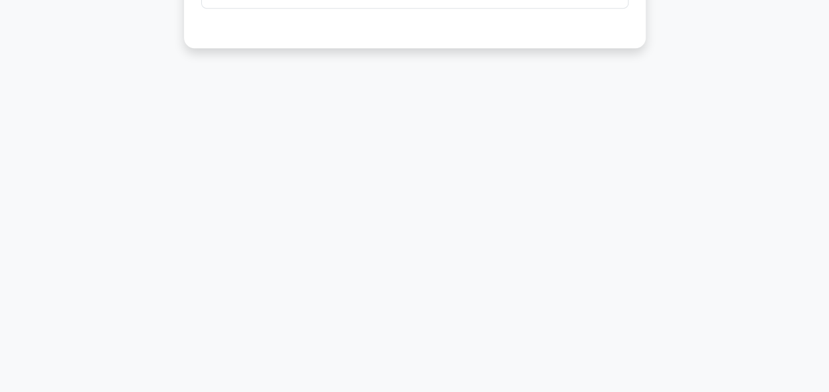
scroll to position [0, 0]
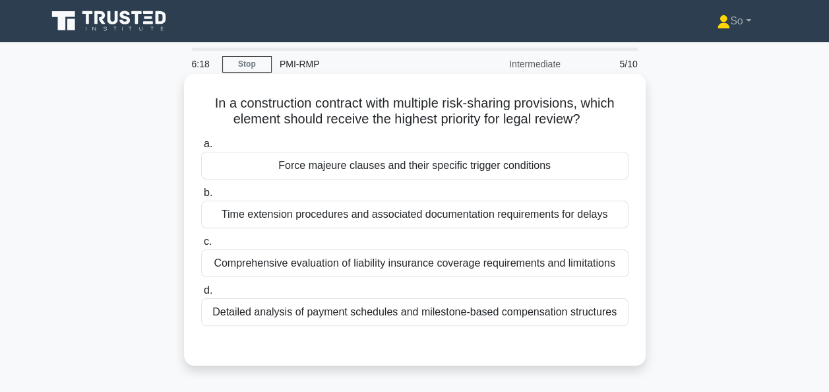
drag, startPoint x: 207, startPoint y: 102, endPoint x: 639, endPoint y: 311, distance: 479.9
click at [639, 311] on div "In a construction contract with multiple risk-sharing provisions, which element…" at bounding box center [414, 219] width 451 height 281
copy div "In a construction contract with multiple risk-sharing provisions, which element…"
click at [305, 311] on div "Detailed analysis of payment schedules and milestone-based compensation structu…" at bounding box center [414, 312] width 427 height 28
click at [201, 295] on input "d. Detailed analysis of payment schedules and milestone-based compensation stru…" at bounding box center [201, 290] width 0 height 9
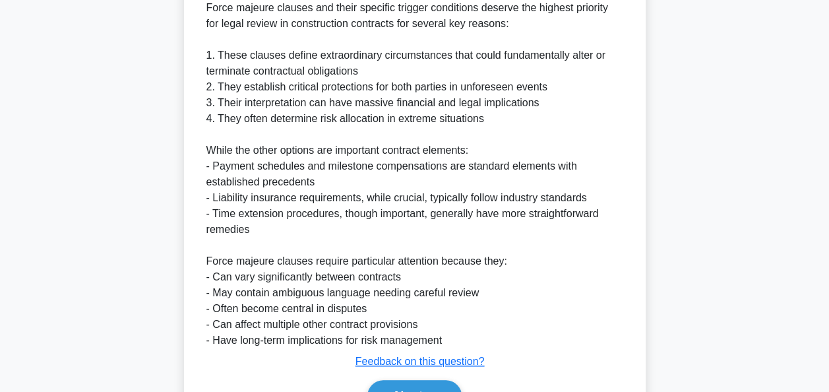
scroll to position [453, 0]
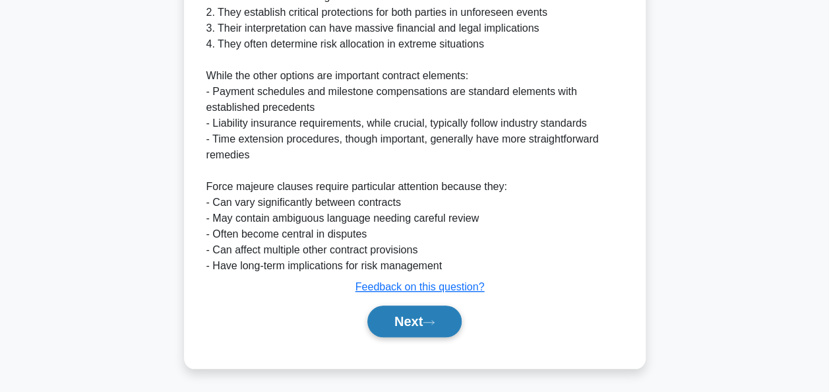
click at [396, 318] on button "Next" at bounding box center [414, 321] width 94 height 32
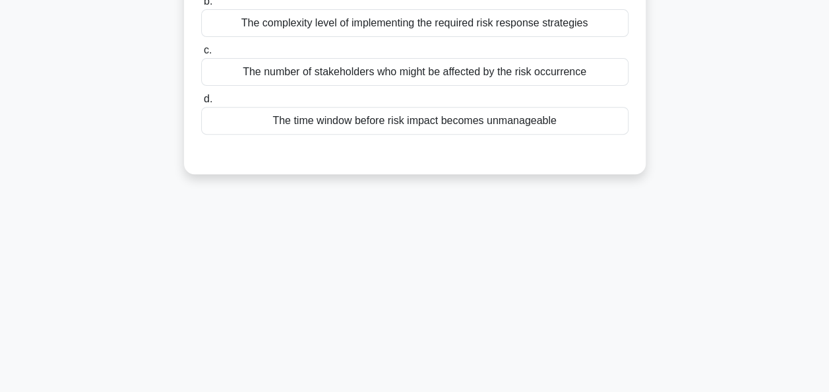
scroll to position [57, 0]
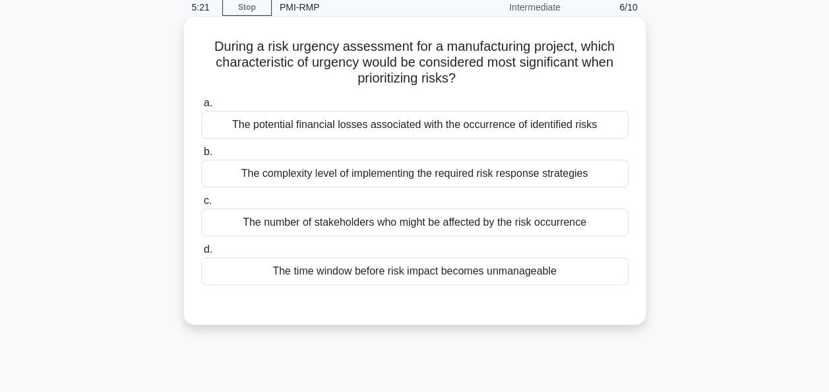
drag, startPoint x: 554, startPoint y: 270, endPoint x: 195, endPoint y: 44, distance: 425.1
click at [195, 44] on div "During a risk urgency assessment for a manufacturing project, which characteris…" at bounding box center [414, 170] width 451 height 297
copy div "During a risk urgency assessment for a manufacturing project, which characteris…"
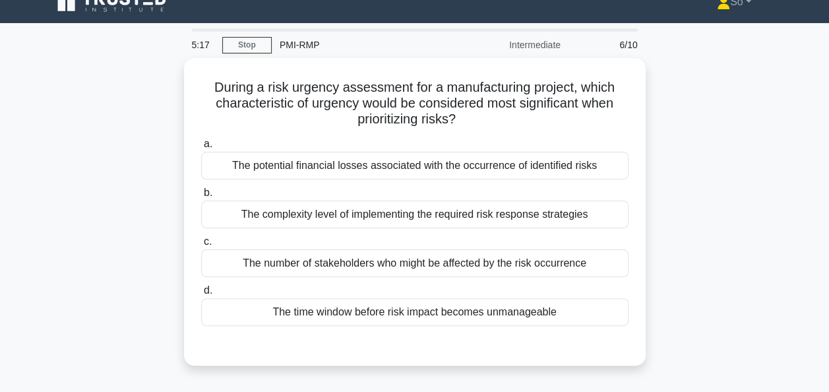
scroll to position [0, 0]
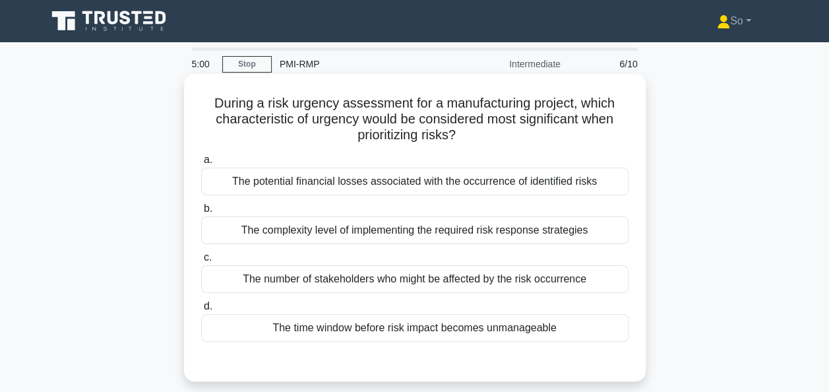
click at [298, 328] on div "The time window before risk impact becomes unmanageable" at bounding box center [414, 328] width 427 height 28
click at [201, 311] on input "d. The time window before risk impact becomes unmanageable" at bounding box center [201, 306] width 0 height 9
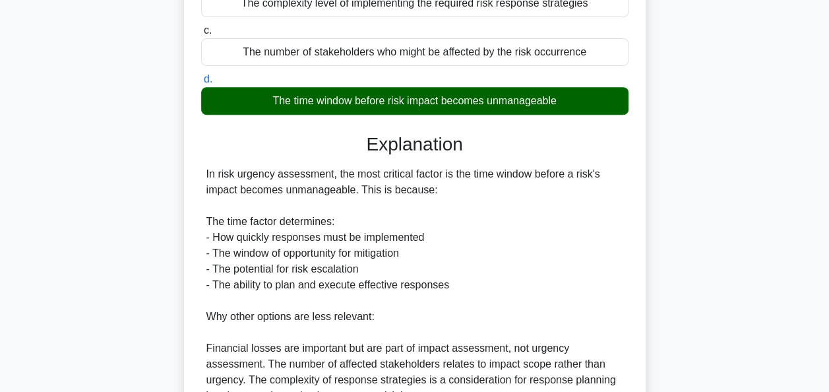
scroll to position [419, 0]
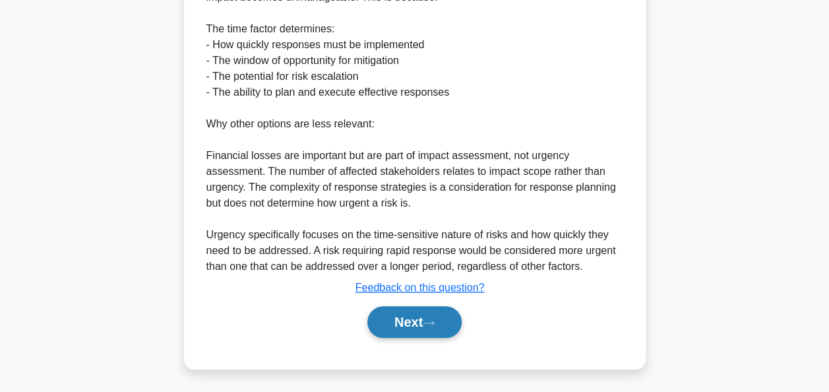
click at [417, 314] on button "Next" at bounding box center [414, 322] width 94 height 32
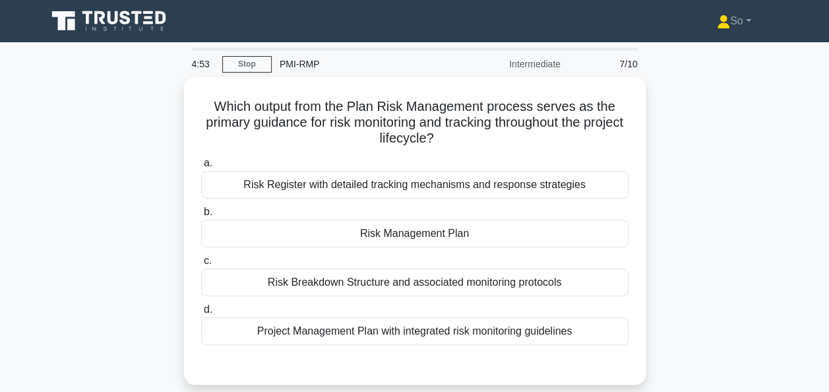
scroll to position [0, 0]
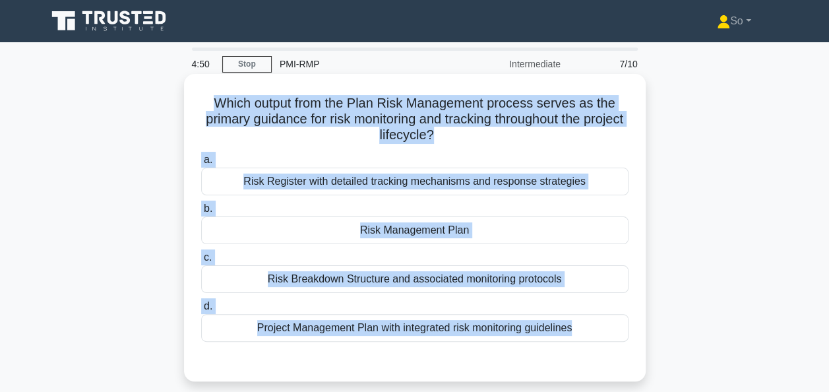
drag, startPoint x: 211, startPoint y: 104, endPoint x: 594, endPoint y: 346, distance: 453.2
click at [594, 346] on div "Which output from the Plan Risk Management process serves as the primary guidan…" at bounding box center [414, 227] width 451 height 297
copy div "Which output from the Plan Risk Management process serves as the primary guidan…"
click at [338, 230] on div "Risk Management Plan" at bounding box center [414, 230] width 427 height 28
click at [201, 213] on input "b. Risk Management Plan" at bounding box center [201, 208] width 0 height 9
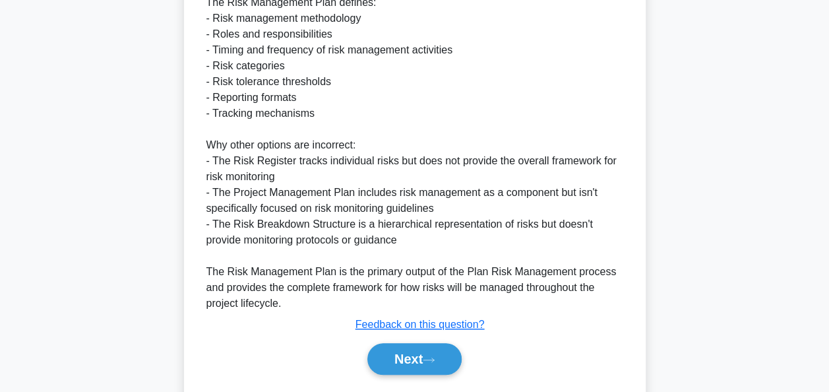
scroll to position [499, 0]
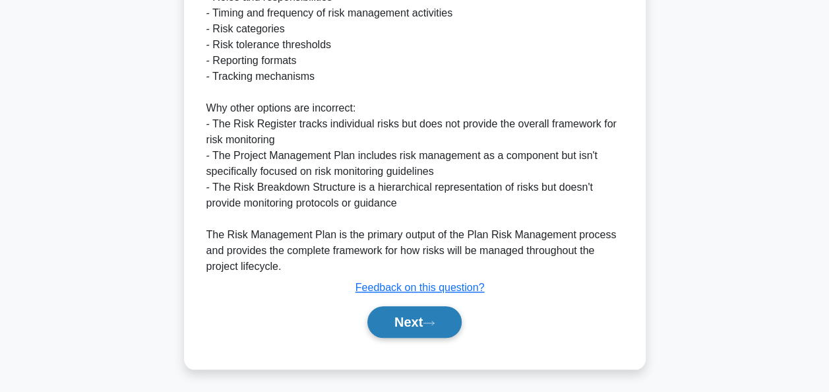
click at [408, 317] on button "Next" at bounding box center [414, 322] width 94 height 32
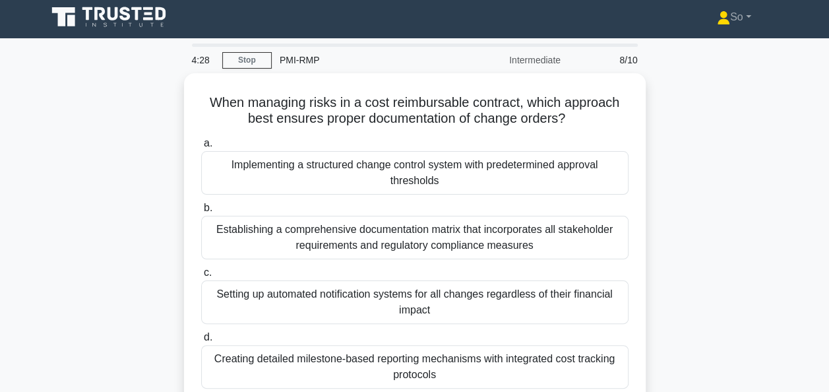
scroll to position [0, 0]
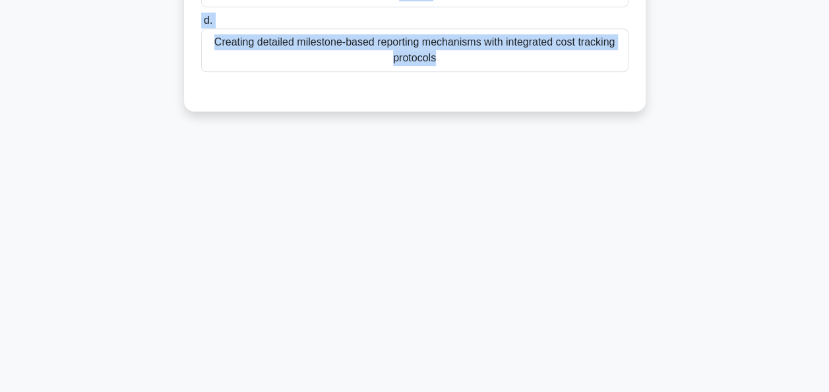
drag, startPoint x: 206, startPoint y: 101, endPoint x: 543, endPoint y: 386, distance: 441.7
click at [543, 386] on main "4:24 Stop PMI-RMP Intermediate 8/10 When managing risks in a cost reimbursable …" at bounding box center [414, 57] width 829 height 670
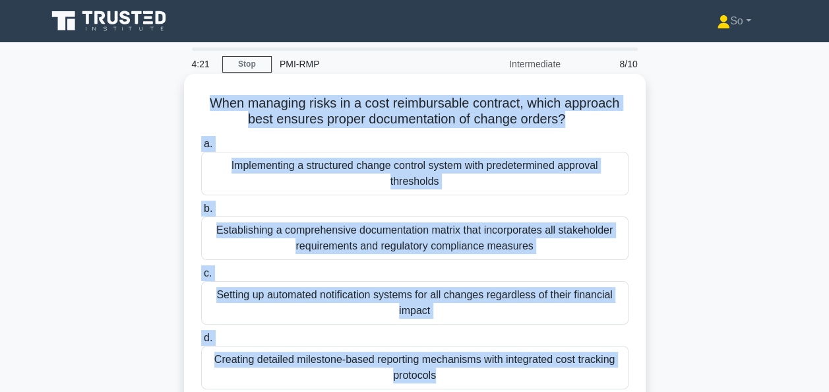
copy div "When managing risks in a cost reimbursable contract, which approach best ensure…"
click at [298, 168] on div "Implementing a structured change control system with predetermined approval thr…" at bounding box center [414, 174] width 427 height 44
click at [201, 148] on input "a. Implementing a structured change control system with predetermined approval …" at bounding box center [201, 144] width 0 height 9
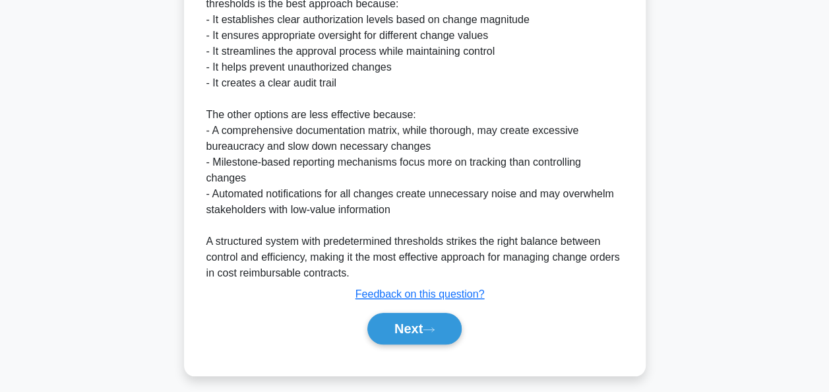
scroll to position [514, 0]
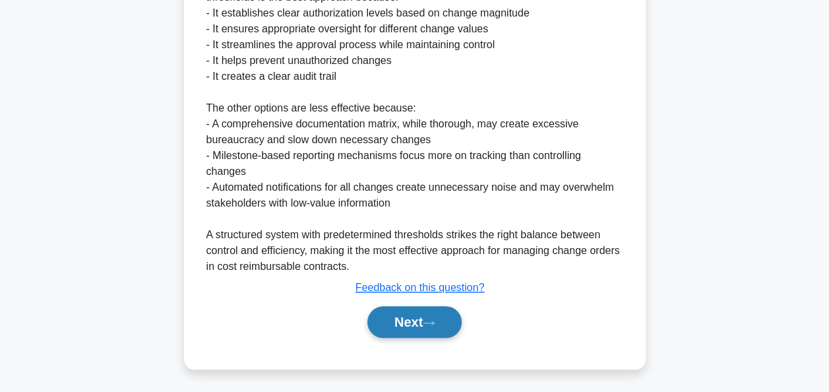
click at [413, 315] on button "Next" at bounding box center [414, 322] width 94 height 32
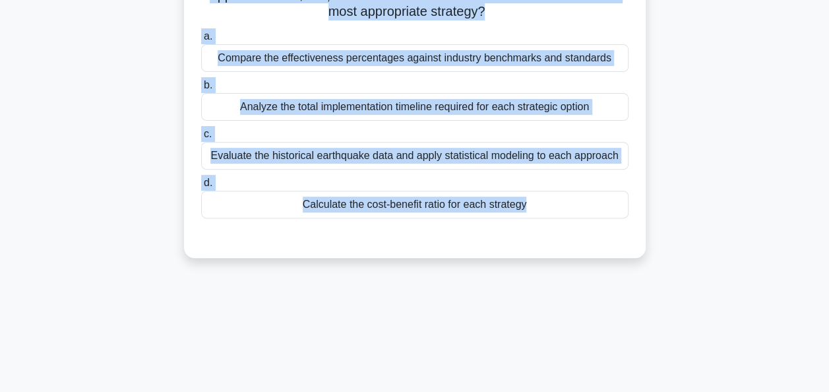
scroll to position [321, 0]
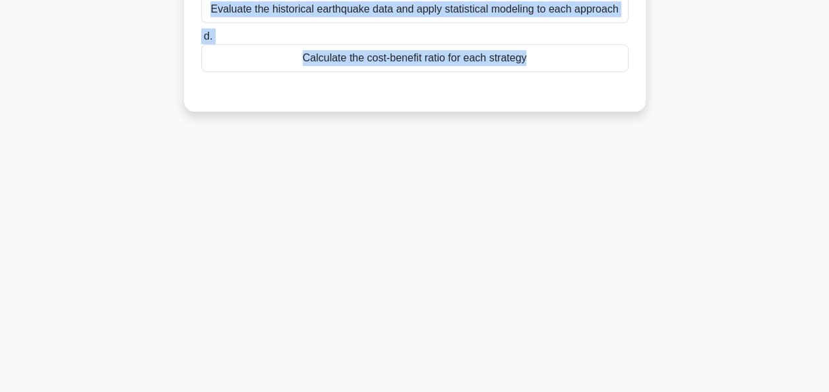
drag, startPoint x: 218, startPoint y: 105, endPoint x: 538, endPoint y: 384, distance: 424.9
click at [538, 384] on div "3:55 Stop PMI-RMP Intermediate 9/10 For a construction project in an earthquake…" at bounding box center [415, 57] width 752 height 660
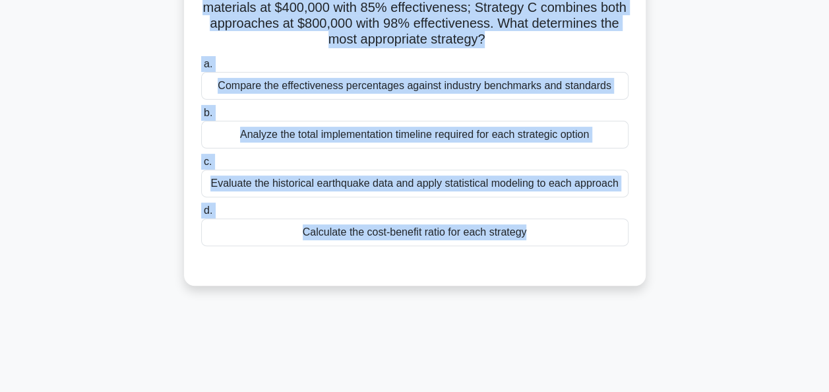
scroll to position [0, 0]
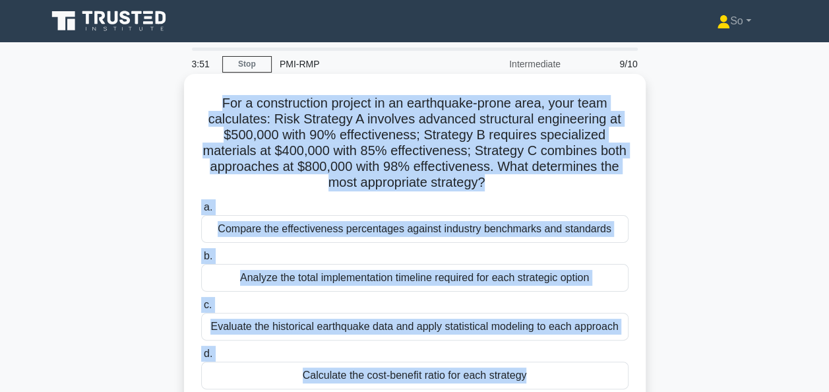
copy div "For a construction project in an earthquake-prone area, your team calculates: R…"
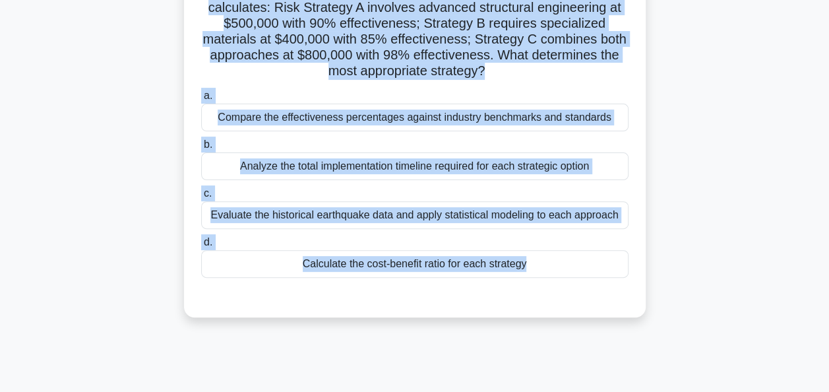
scroll to position [132, 0]
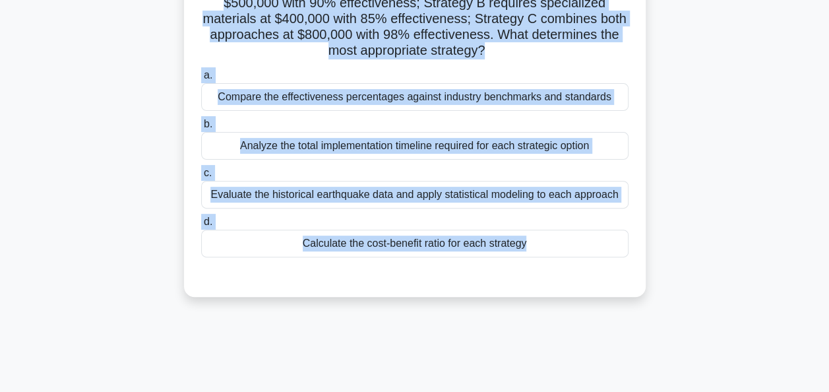
click at [438, 243] on div "Calculate the cost-benefit ratio for each strategy" at bounding box center [414, 244] width 427 height 28
click at [201, 226] on input "d. Calculate the cost-benefit ratio for each strategy" at bounding box center [201, 222] width 0 height 9
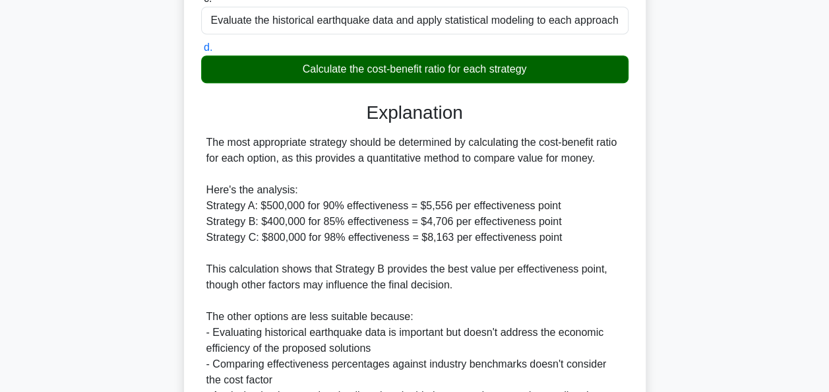
scroll to position [451, 0]
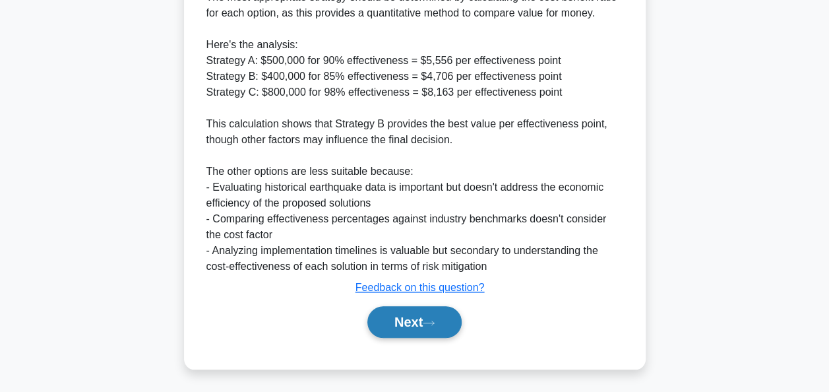
click at [409, 321] on button "Next" at bounding box center [414, 322] width 94 height 32
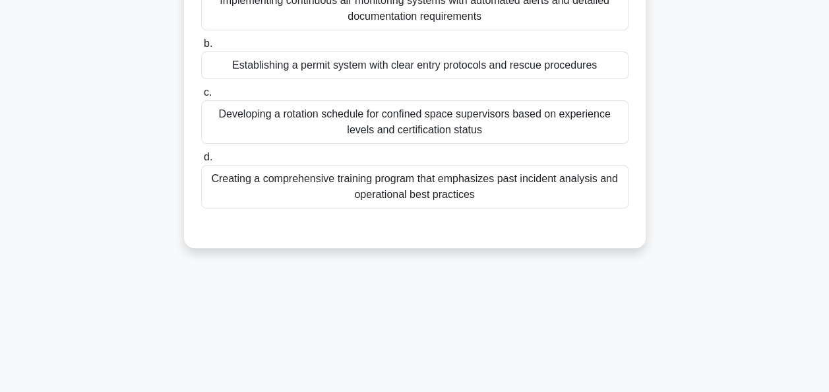
scroll to position [0, 0]
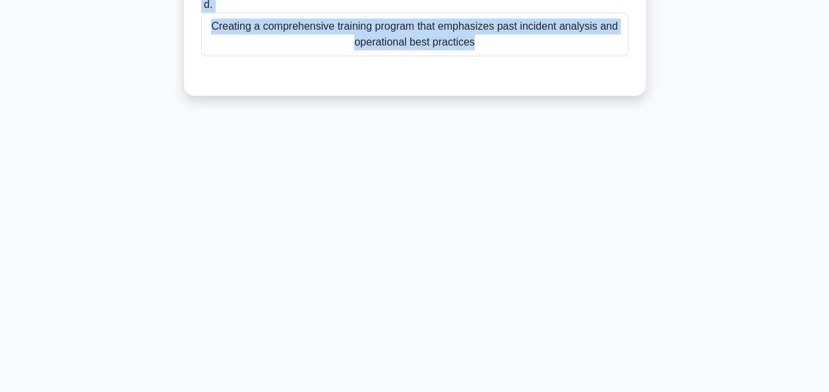
drag, startPoint x: 209, startPoint y: 103, endPoint x: 568, endPoint y: 407, distance: 470.3
click at [568, 391] on html "So Profile Settings" at bounding box center [414, 35] width 829 height 712
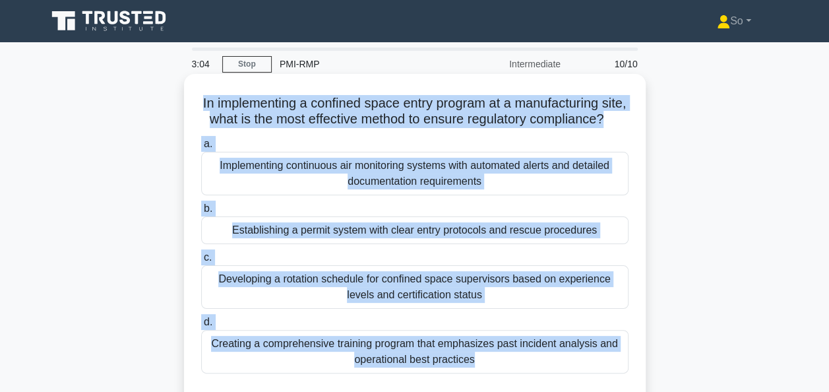
copy div "In implementing a confined space entry program at a manufacturing site, what is…"
click at [297, 244] on div "Establishing a permit system with clear entry protocols and rescue procedures" at bounding box center [414, 230] width 427 height 28
click at [201, 213] on input "b. Establishing a permit system with clear entry protocols and rescue procedures" at bounding box center [201, 208] width 0 height 9
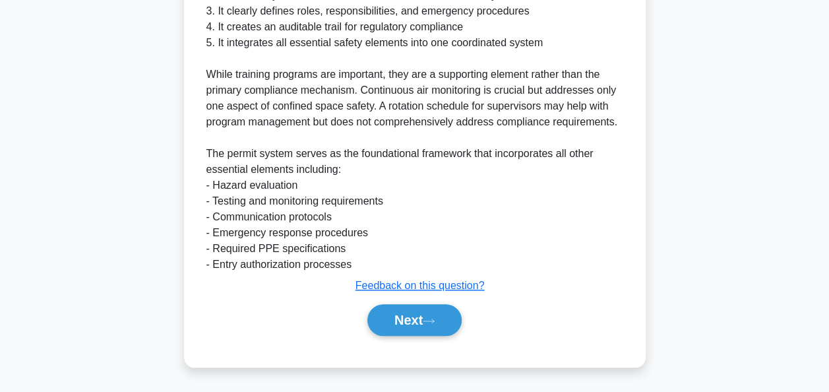
scroll to position [514, 0]
click at [404, 316] on button "Next" at bounding box center [414, 320] width 94 height 32
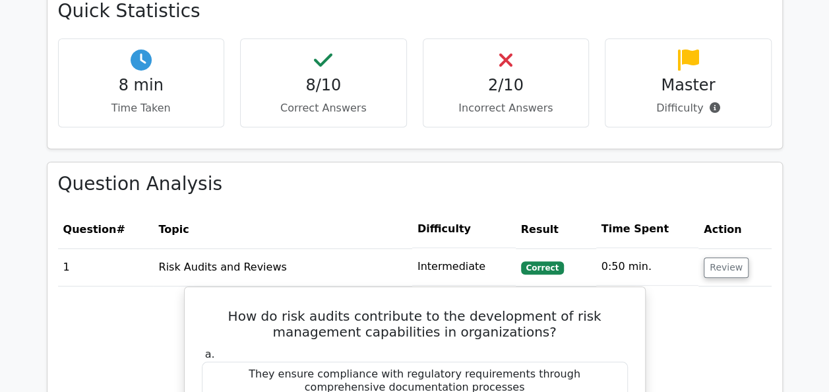
scroll to position [594, 0]
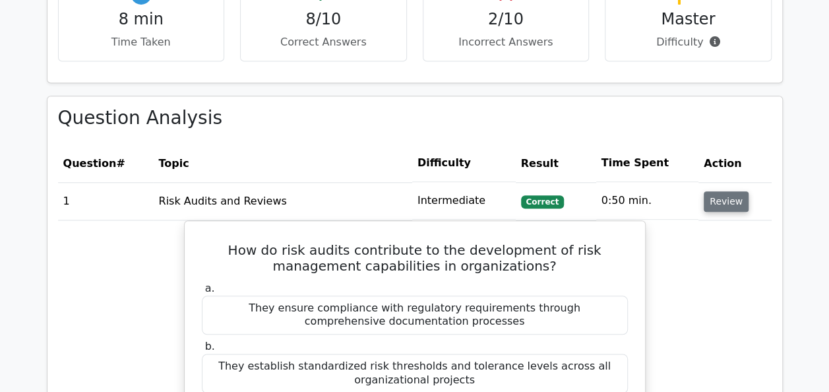
click at [720, 200] on button "Review" at bounding box center [726, 201] width 45 height 20
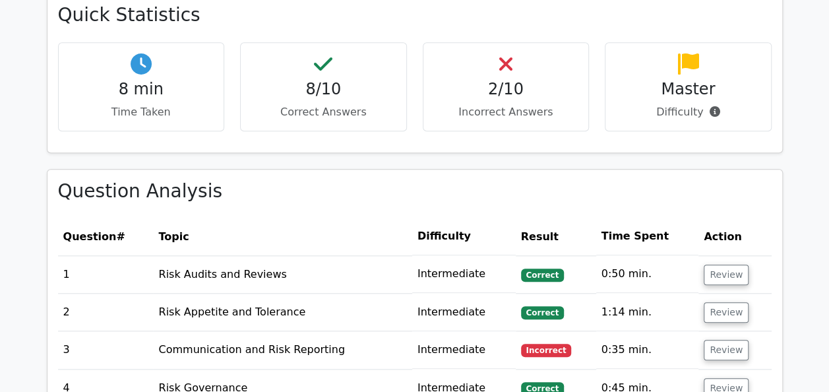
scroll to position [528, 0]
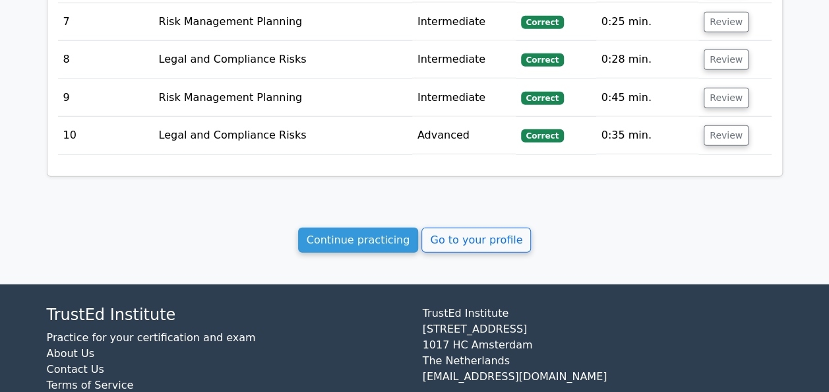
scroll to position [1752, 0]
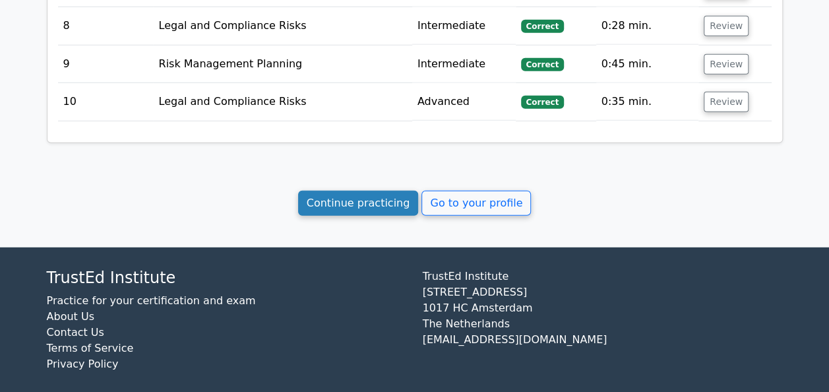
click at [360, 191] on link "Continue practicing" at bounding box center [358, 203] width 121 height 25
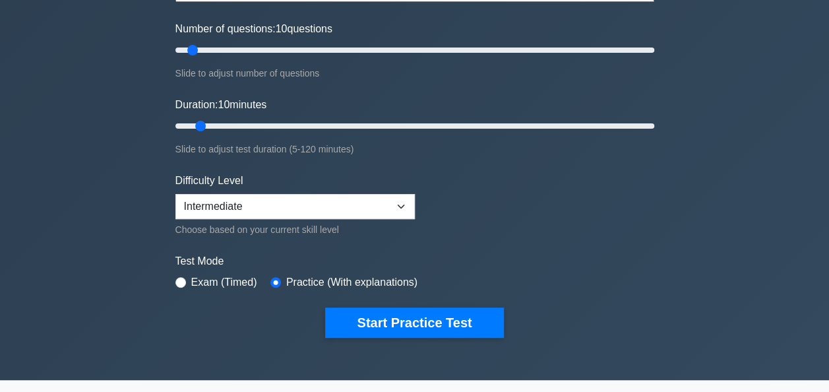
scroll to position [198, 0]
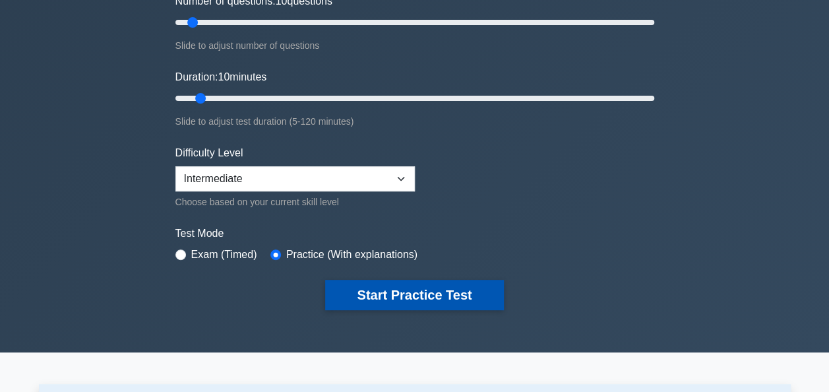
click at [392, 293] on button "Start Practice Test" at bounding box center [414, 295] width 178 height 30
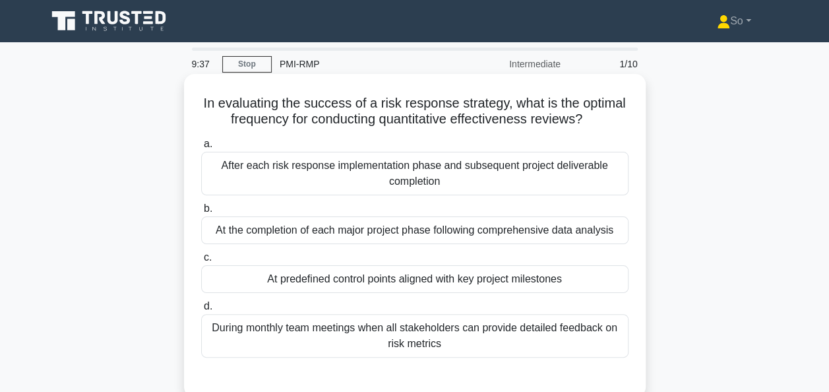
drag, startPoint x: 443, startPoint y: 344, endPoint x: 188, endPoint y: 96, distance: 355.9
click at [188, 96] on div "In evaluating the success of a risk response strategy, what is the optimal freq…" at bounding box center [415, 235] width 462 height 323
copy div "In evaluating the success of a risk response strategy, what is the optimal freq…"
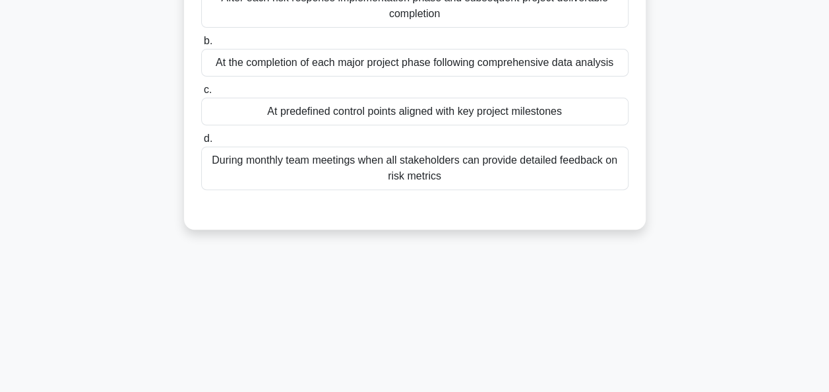
scroll to position [66, 0]
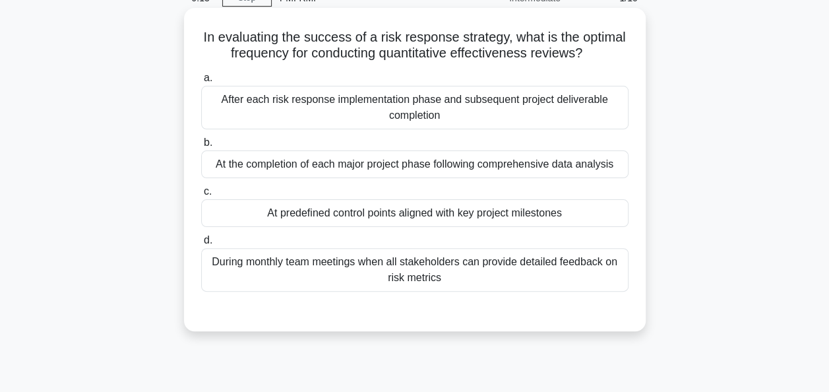
click at [271, 209] on div "At predefined control points aligned with key project milestones" at bounding box center [414, 213] width 427 height 28
click at [201, 196] on input "c. At predefined control points aligned with key project milestones" at bounding box center [201, 191] width 0 height 9
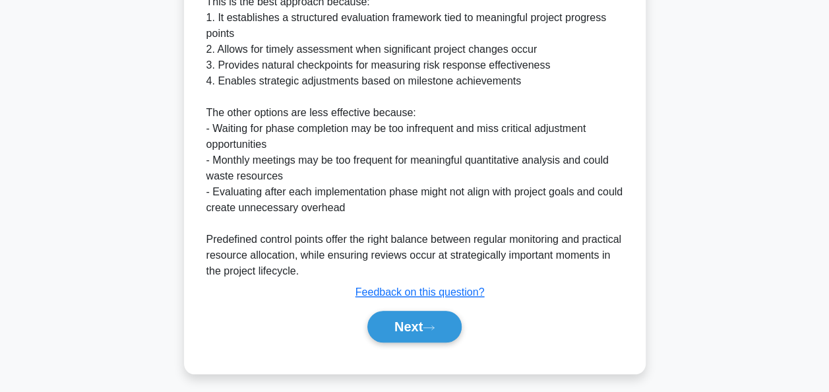
scroll to position [467, 0]
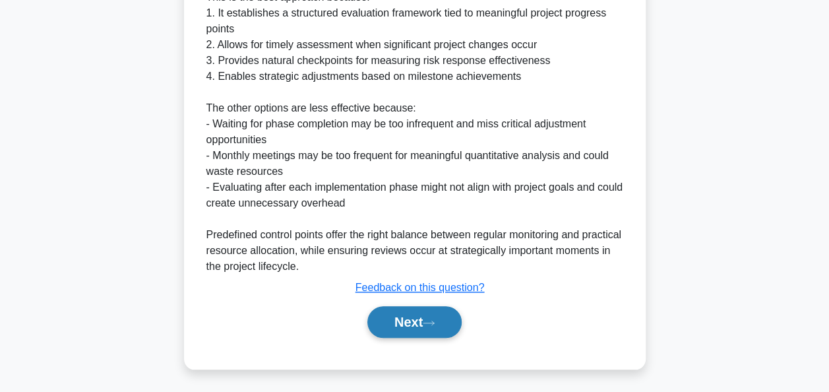
click at [399, 318] on button "Next" at bounding box center [414, 322] width 94 height 32
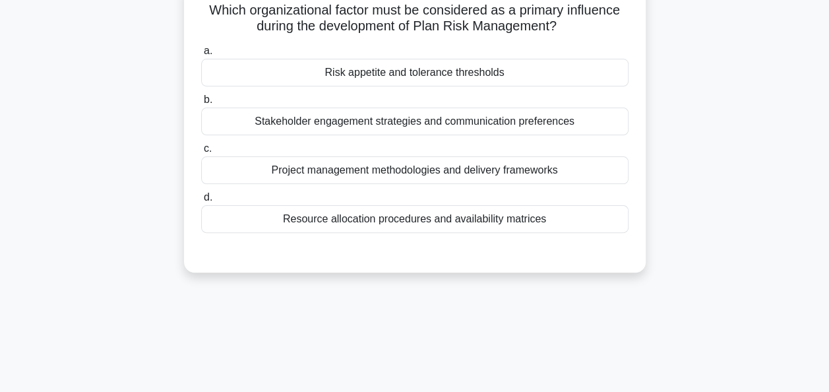
scroll to position [57, 0]
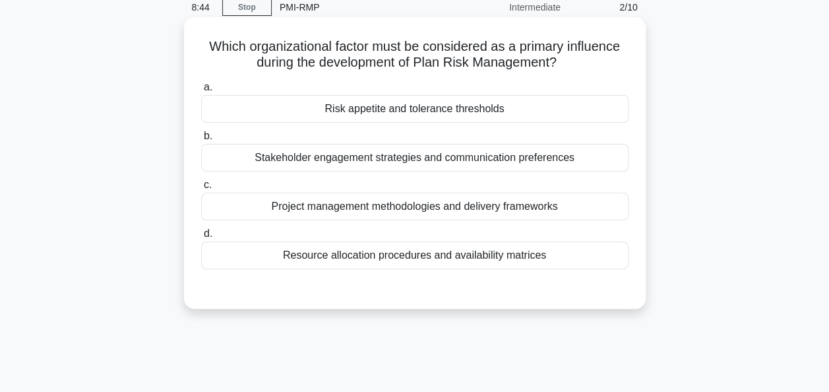
drag, startPoint x: 543, startPoint y: 257, endPoint x: 185, endPoint y: 42, distance: 417.4
click at [185, 42] on div "Which organizational factor must be considered as a primary influence during th…" at bounding box center [415, 163] width 462 height 292
copy div "Which organizational factor must be considered as a primary influence during th…"
click at [338, 109] on div "Risk appetite and tolerance thresholds" at bounding box center [414, 109] width 427 height 28
click at [201, 92] on input "a. Risk appetite and tolerance thresholds" at bounding box center [201, 87] width 0 height 9
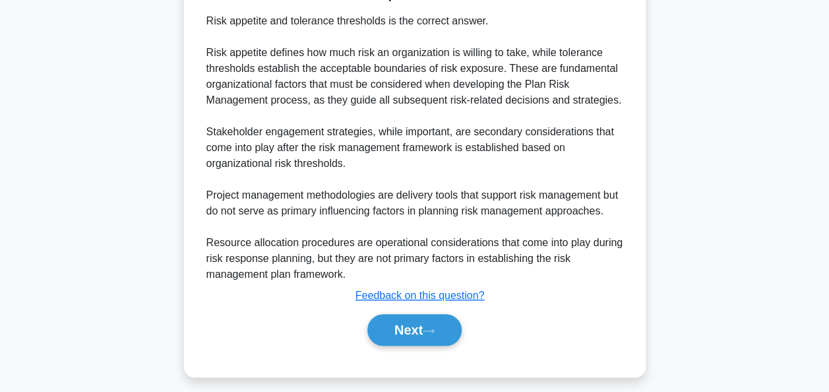
scroll to position [372, 0]
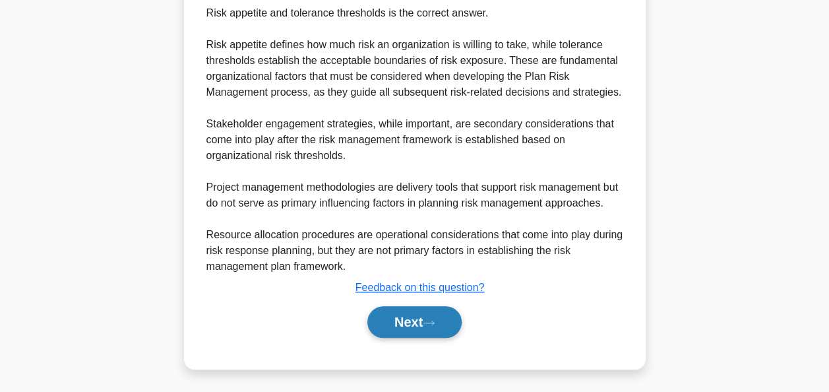
click at [406, 315] on button "Next" at bounding box center [414, 322] width 94 height 32
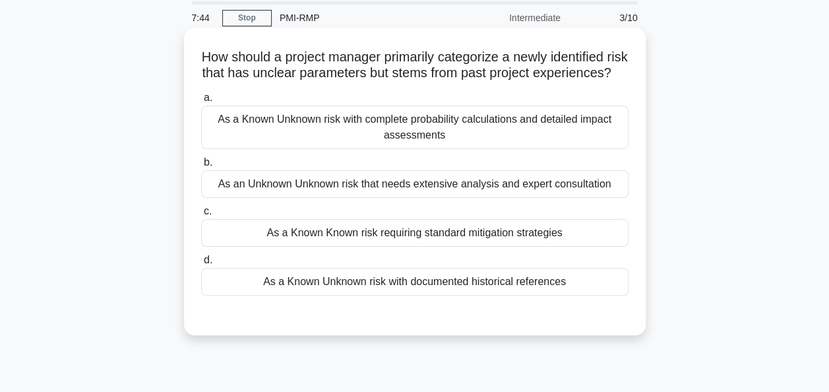
scroll to position [66, 0]
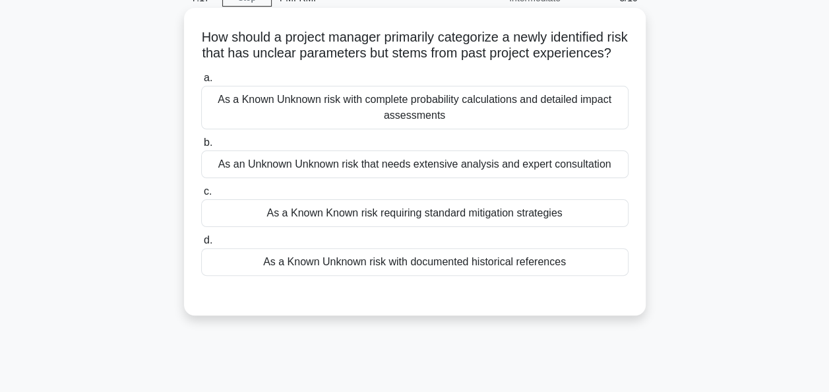
click at [274, 118] on div "As a Known Unknown risk with complete probability calculations and detailed imp…" at bounding box center [414, 108] width 427 height 44
click at [201, 82] on input "a. As a Known Unknown risk with complete probability calculations and detailed …" at bounding box center [201, 78] width 0 height 9
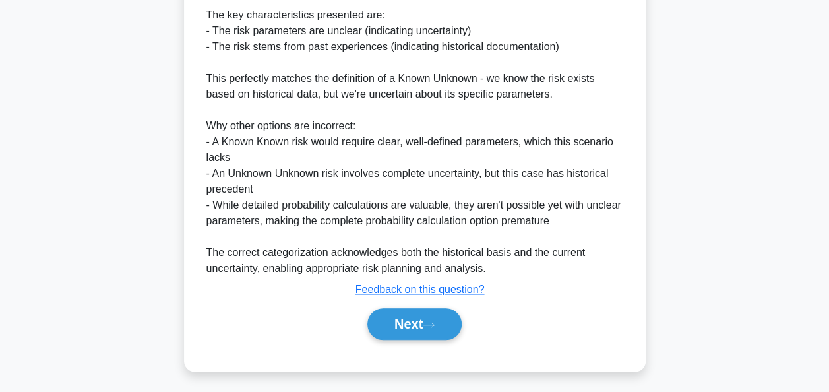
scroll to position [453, 0]
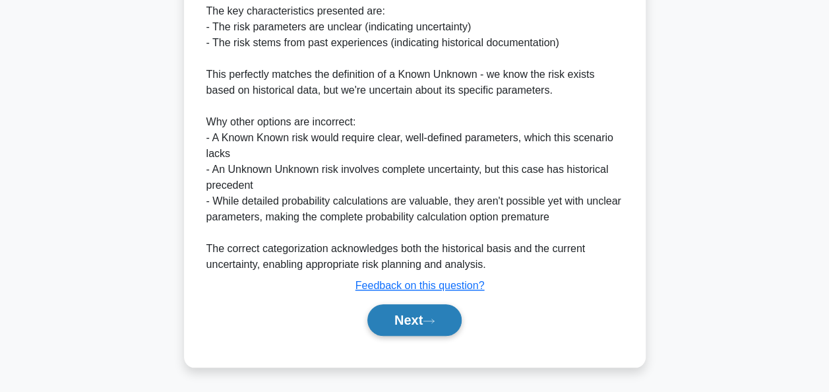
click at [398, 319] on button "Next" at bounding box center [414, 320] width 94 height 32
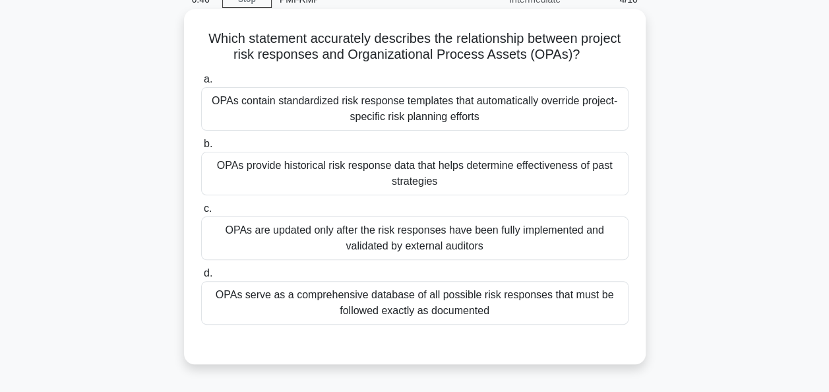
scroll to position [66, 0]
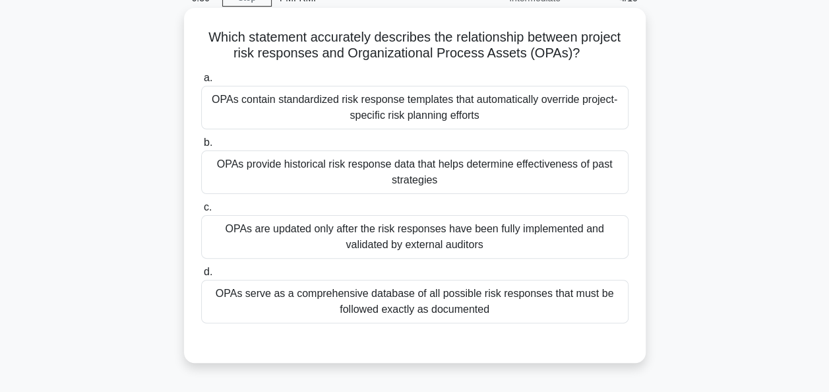
drag, startPoint x: 492, startPoint y: 309, endPoint x: 183, endPoint y: 30, distance: 415.6
click at [184, 30] on div "Which statement accurately describes the relationship between project risk resp…" at bounding box center [415, 185] width 462 height 355
copy div "Which statement accurately describes the relationship between project risk resp…"
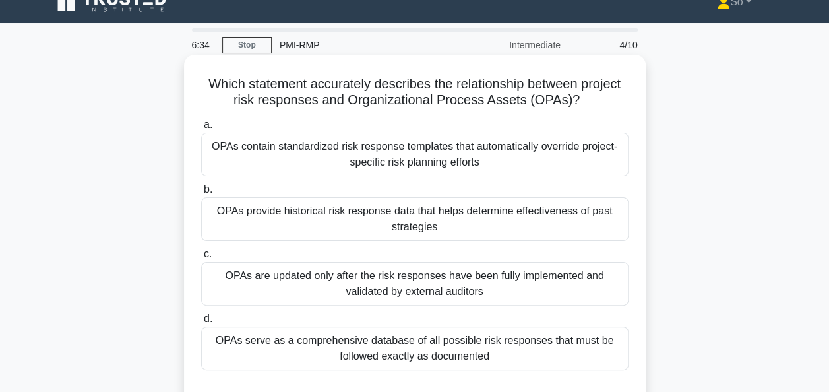
scroll to position [0, 0]
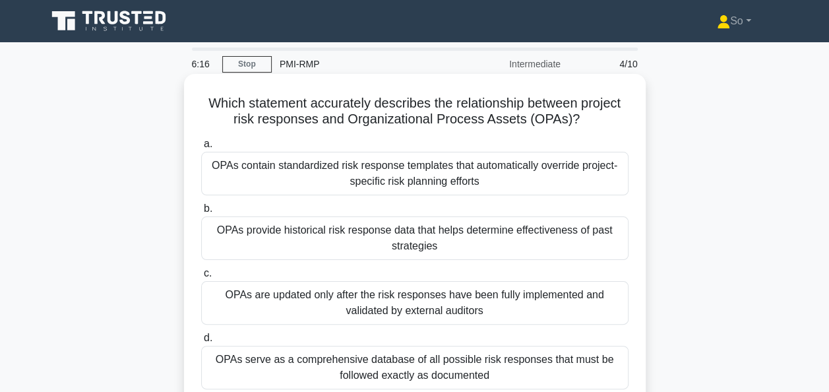
click at [304, 231] on div "OPAs provide historical risk response data that helps determine effectiveness o…" at bounding box center [414, 238] width 427 height 44
click at [201, 213] on input "b. OPAs provide historical risk response data that helps determine effectivenes…" at bounding box center [201, 208] width 0 height 9
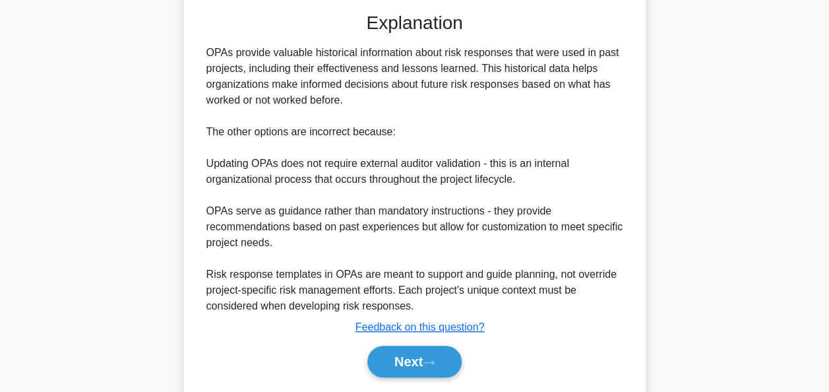
scroll to position [435, 0]
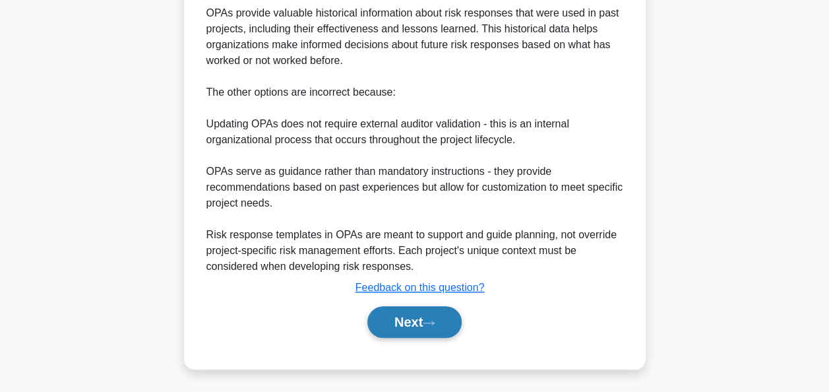
click at [396, 317] on button "Next" at bounding box center [414, 322] width 94 height 32
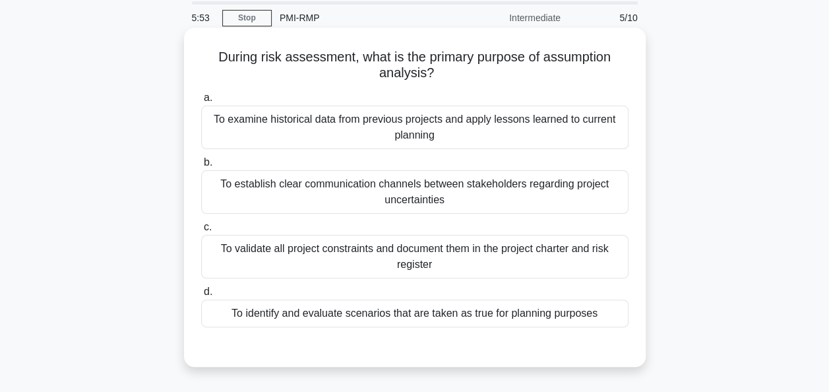
scroll to position [66, 0]
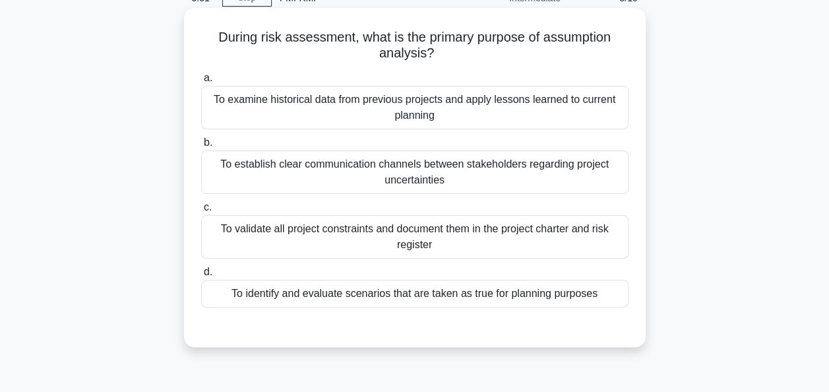
click at [317, 103] on div "To examine historical data from previous projects and apply lessons learned to …" at bounding box center [414, 108] width 427 height 44
click at [201, 82] on input "a. To examine historical data from previous projects and apply lessons learned …" at bounding box center [201, 78] width 0 height 9
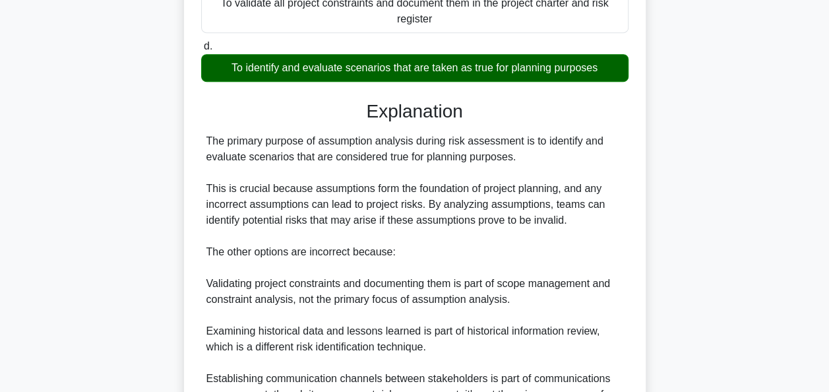
scroll to position [437, 0]
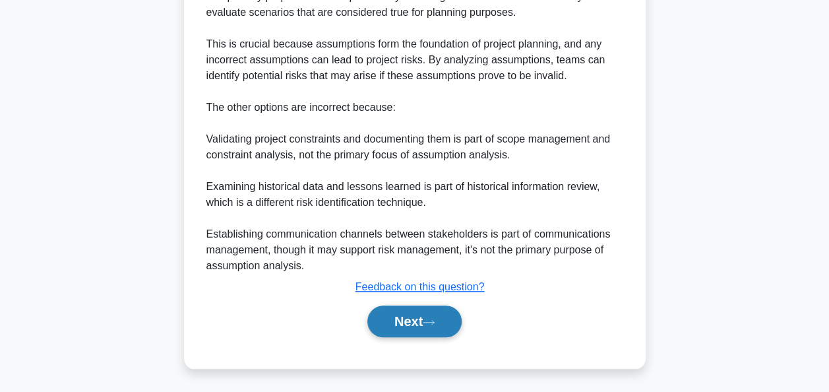
click at [399, 319] on button "Next" at bounding box center [414, 321] width 94 height 32
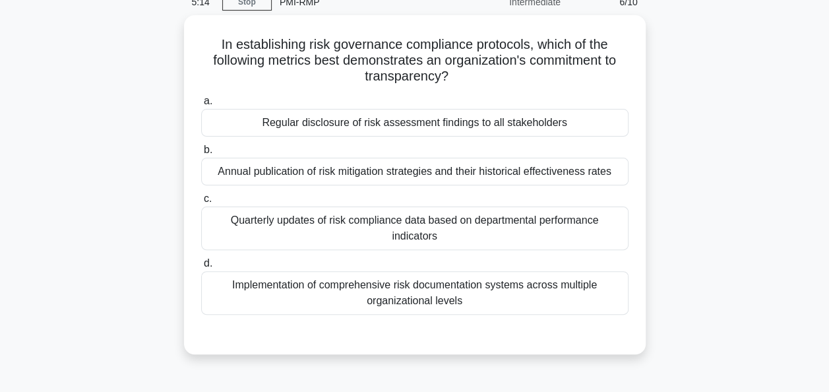
scroll to position [0, 0]
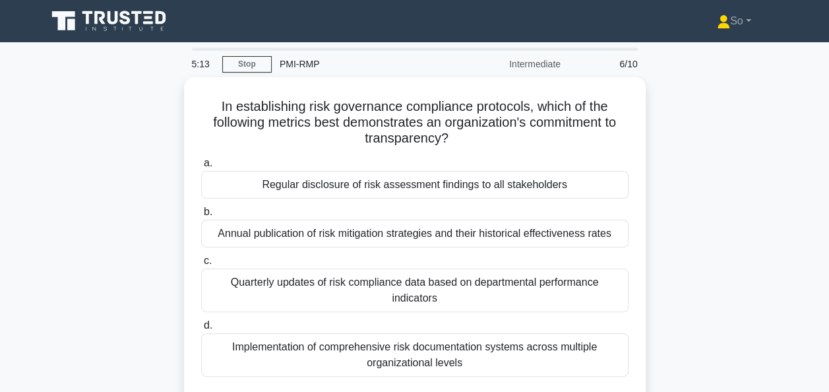
drag, startPoint x: 467, startPoint y: 239, endPoint x: 137, endPoint y: 100, distance: 357.7
click at [137, 100] on div "In establishing risk governance compliance protocols, which of the following me…" at bounding box center [415, 254] width 752 height 355
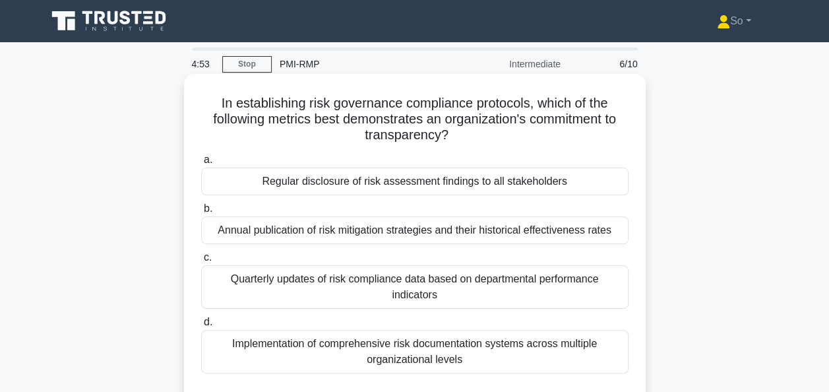
copy div "In establishing risk governance compliance protocols, which of the following me…"
click at [285, 183] on div "Regular disclosure of risk assessment findings to all stakeholders" at bounding box center [414, 182] width 427 height 28
click at [201, 164] on input "a. Regular disclosure of risk assessment findings to all stakeholders" at bounding box center [201, 160] width 0 height 9
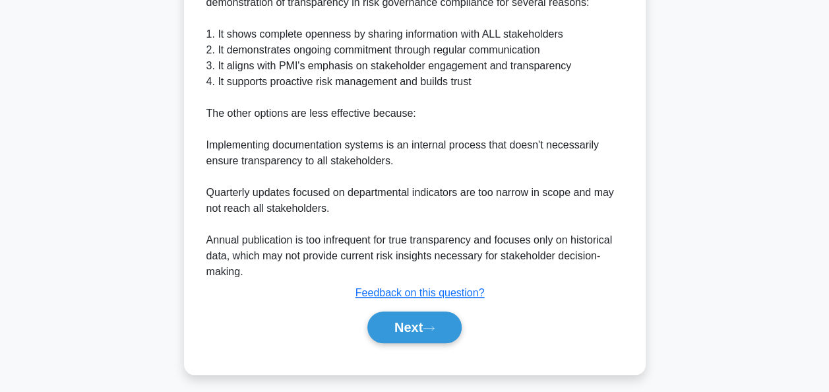
scroll to position [451, 0]
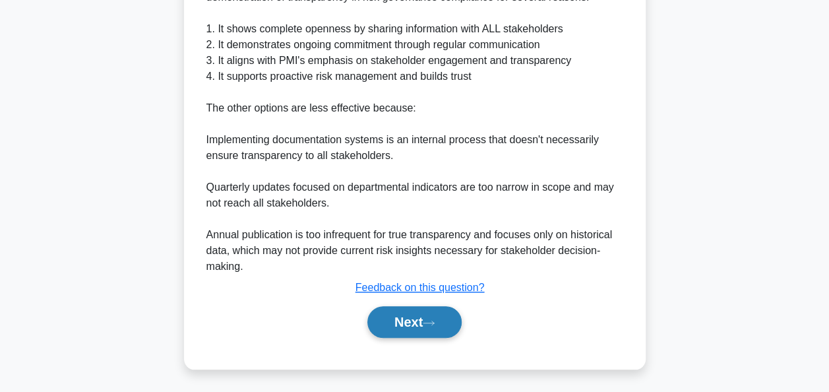
click at [398, 322] on button "Next" at bounding box center [414, 322] width 94 height 32
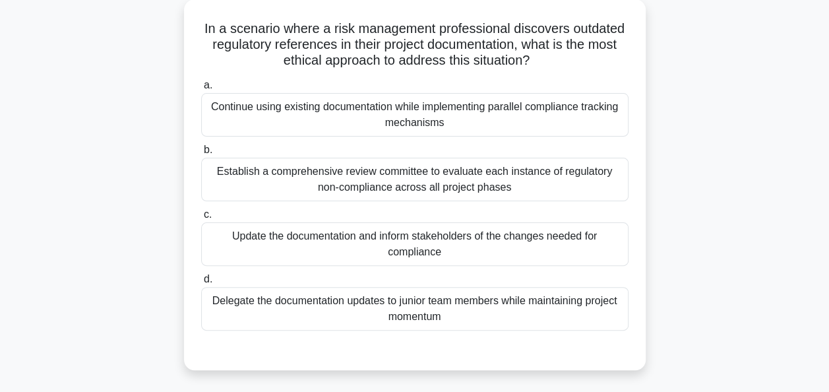
scroll to position [57, 0]
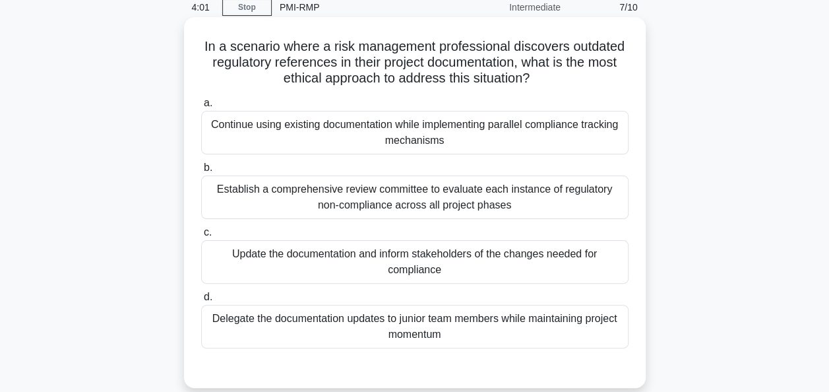
click at [466, 193] on div "Establish a comprehensive review committee to evaluate each instance of regulat…" at bounding box center [414, 197] width 427 height 44
click at [201, 172] on input "b. Establish a comprehensive review committee to evaluate each instance of regu…" at bounding box center [201, 168] width 0 height 9
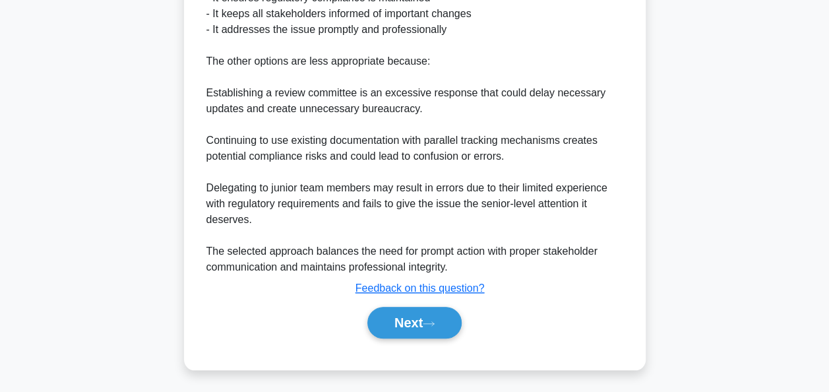
scroll to position [532, 0]
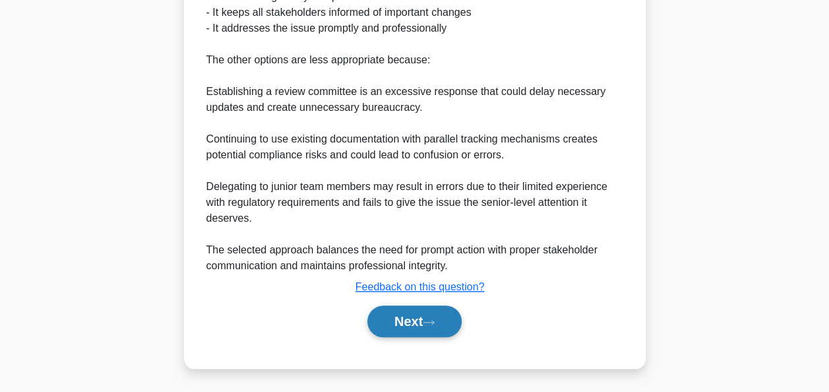
click at [400, 318] on button "Next" at bounding box center [414, 321] width 94 height 32
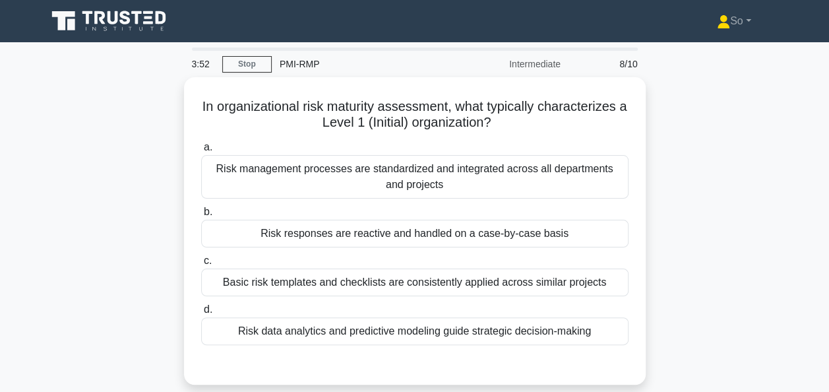
scroll to position [0, 0]
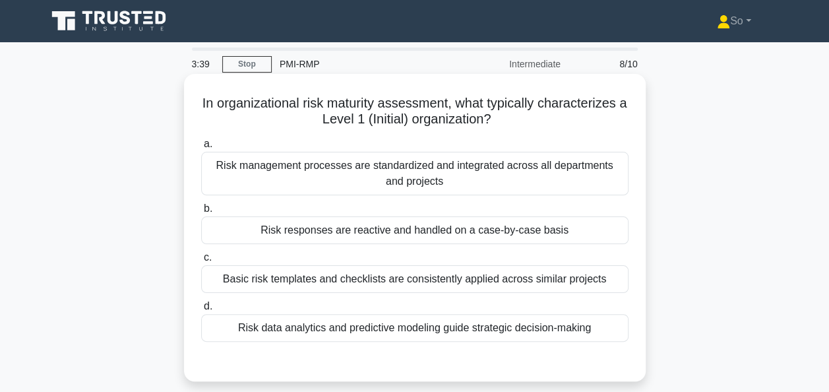
drag, startPoint x: 205, startPoint y: 106, endPoint x: 612, endPoint y: 337, distance: 467.8
click at [612, 337] on div "In organizational risk maturity assessment, what typically characterizes a Leve…" at bounding box center [414, 227] width 451 height 297
copy div "In organizational risk maturity assessment, what typically characterizes a Leve…"
click at [257, 230] on div "Risk responses are reactive and handled on a case-by-case basis" at bounding box center [414, 230] width 427 height 28
click at [201, 213] on input "b. Risk responses are reactive and handled on a case-by-case basis" at bounding box center [201, 208] width 0 height 9
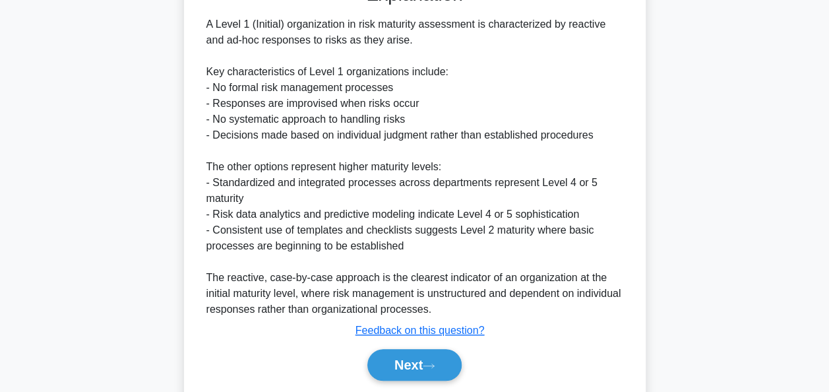
scroll to position [419, 0]
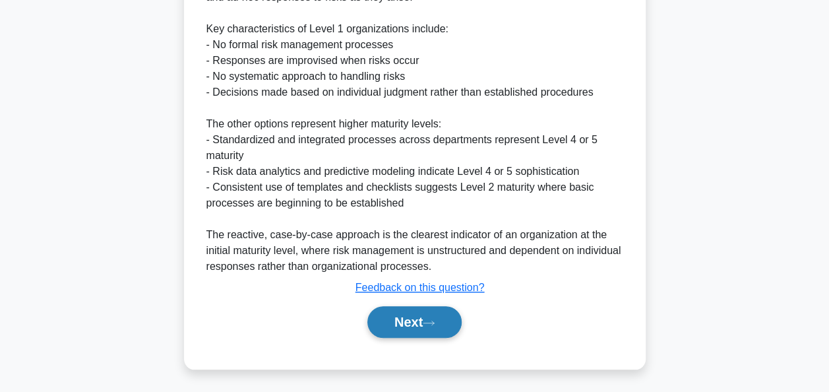
click at [393, 322] on button "Next" at bounding box center [414, 322] width 94 height 32
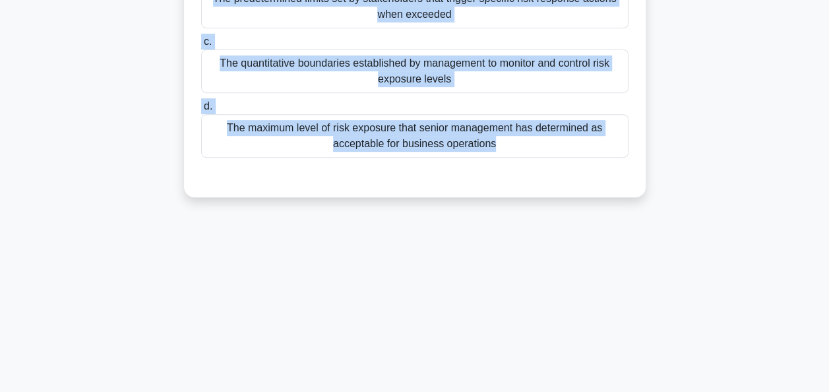
scroll to position [321, 0]
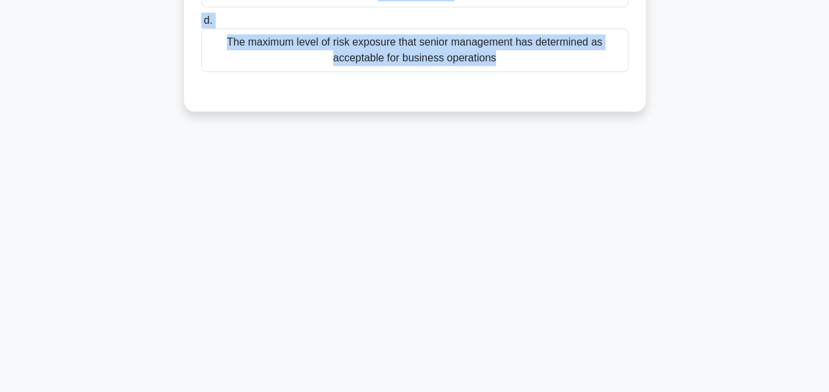
drag, startPoint x: 218, startPoint y: 102, endPoint x: 538, endPoint y: 374, distance: 420.6
click at [538, 374] on div "3:07 Stop PMI-RMP Intermediate 9/10 In a project where stakeholders have varyin…" at bounding box center [415, 57] width 752 height 660
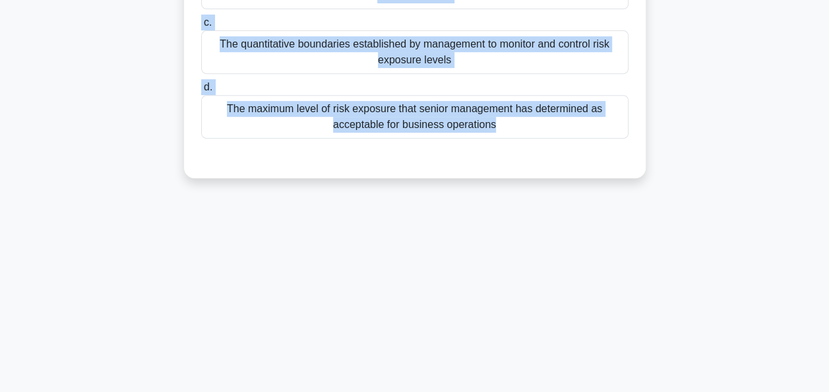
scroll to position [0, 0]
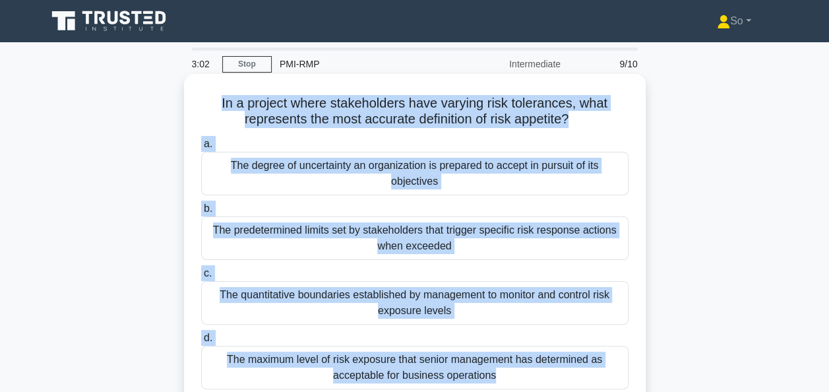
copy div "In a project where stakeholders have varying risk tolerances, what represents t…"
click at [268, 166] on div "The degree of uncertainty an organization is prepared to accept in pursuit of i…" at bounding box center [414, 174] width 427 height 44
click at [201, 148] on input "a. The degree of uncertainty an organization is prepared to accept in pursuit o…" at bounding box center [201, 144] width 0 height 9
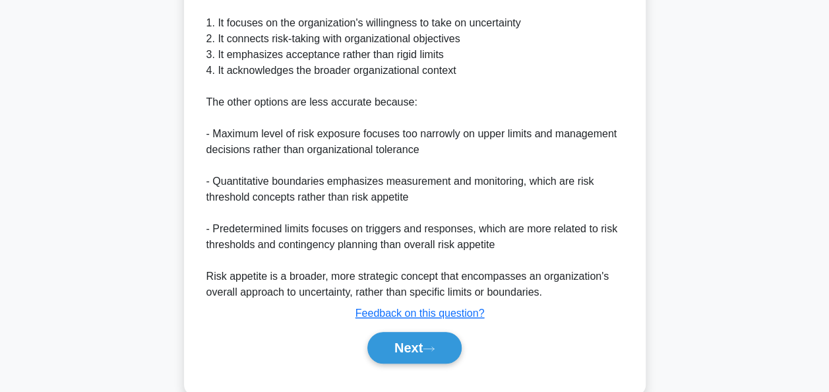
scroll to position [499, 0]
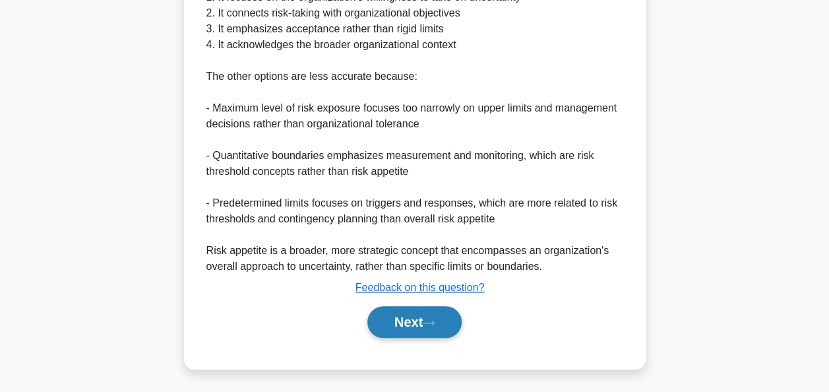
click at [398, 317] on button "Next" at bounding box center [414, 322] width 94 height 32
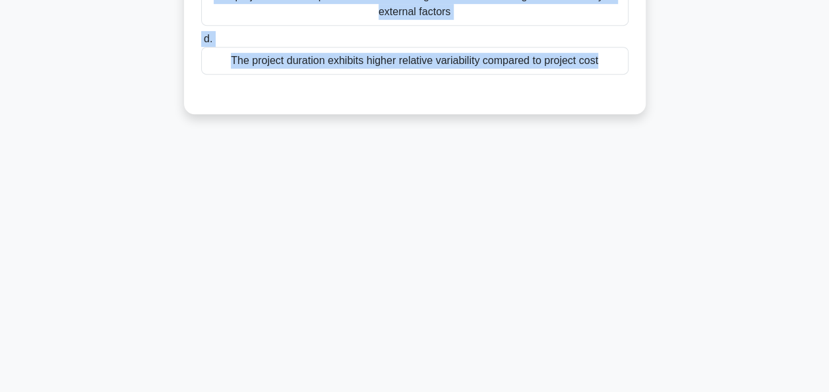
scroll to position [321, 0]
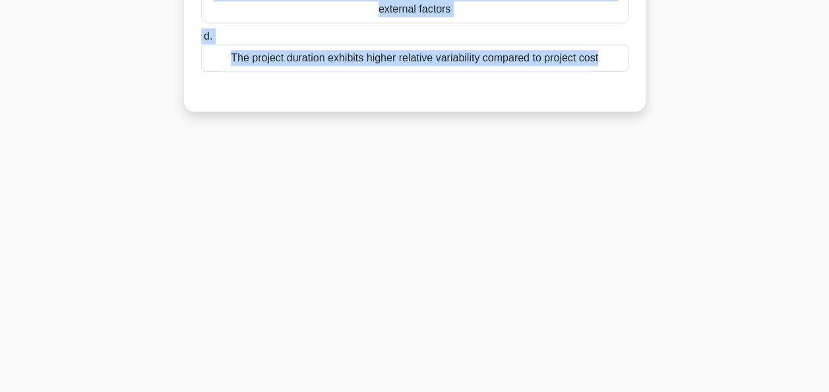
drag, startPoint x: 227, startPoint y: 104, endPoint x: 529, endPoint y: 409, distance: 429.5
click at [529, 391] on html "So Profile Settings" at bounding box center [414, 35] width 829 height 712
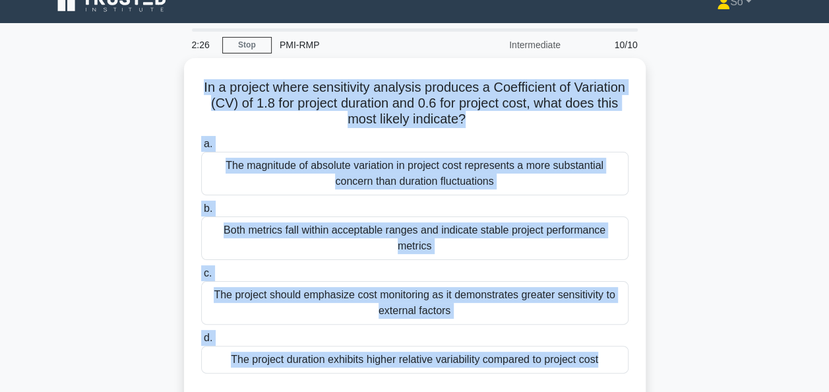
scroll to position [0, 0]
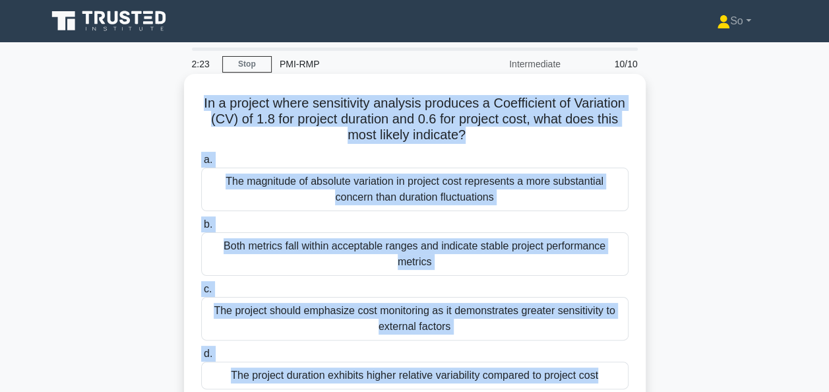
copy div "In a project where sensitivity analysis produces a Coefficient of Variation (CV…"
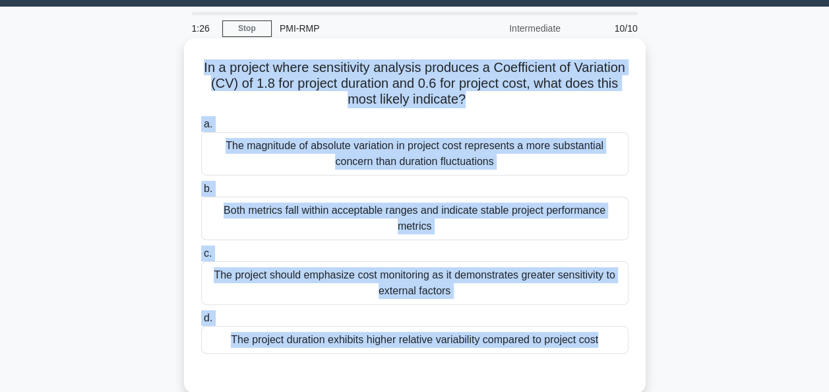
scroll to position [66, 0]
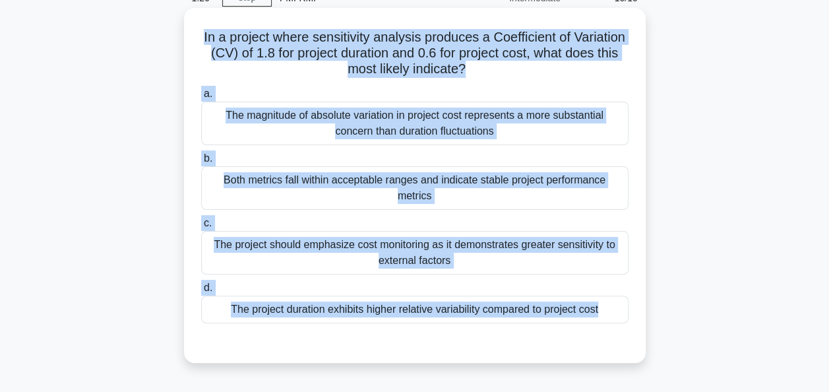
click at [330, 307] on div "The project duration exhibits higher relative variability compared to project c…" at bounding box center [414, 309] width 427 height 28
click at [201, 292] on input "d. The project duration exhibits higher relative variability compared to projec…" at bounding box center [201, 288] width 0 height 9
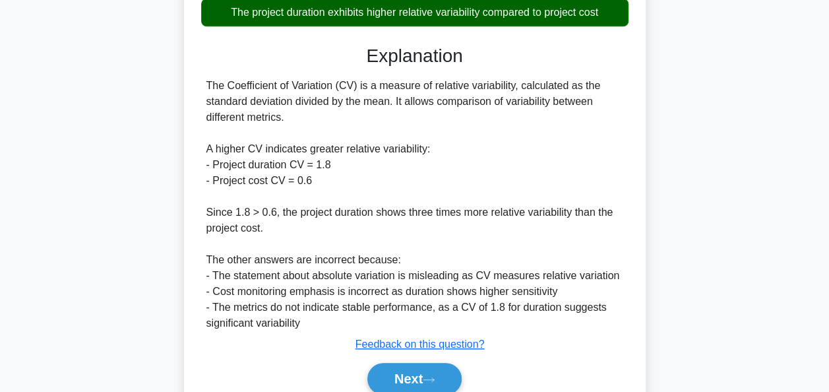
scroll to position [419, 0]
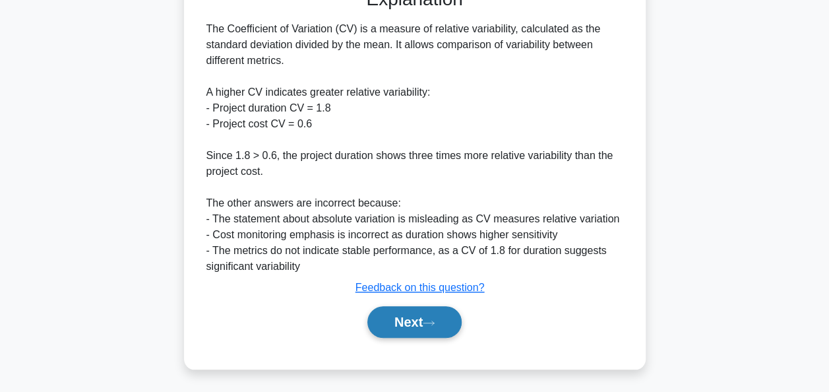
click at [390, 321] on button "Next" at bounding box center [414, 322] width 94 height 32
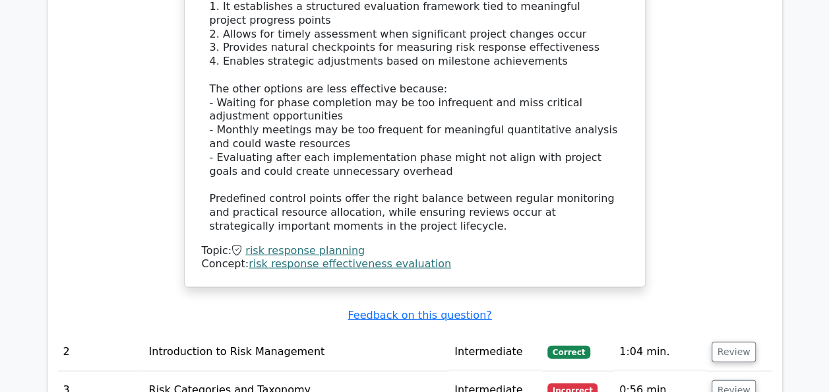
scroll to position [1260, 0]
click at [421, 309] on u "Feedback on this question?" at bounding box center [420, 315] width 144 height 13
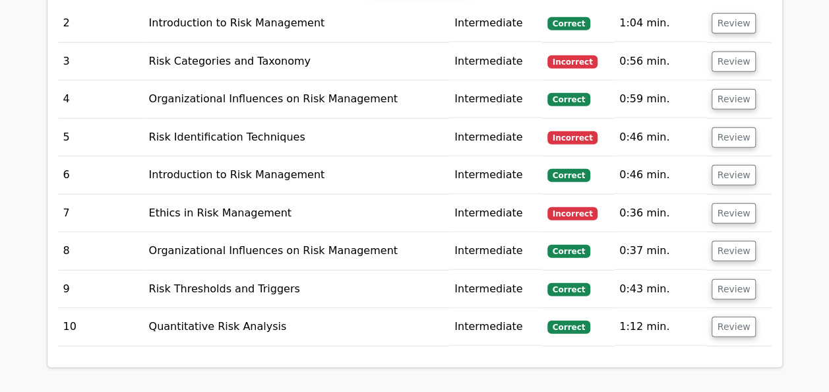
scroll to position [1902, 0]
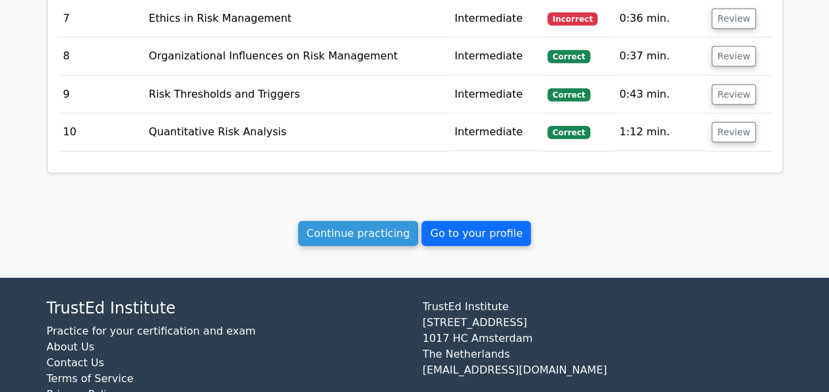
click at [471, 221] on link "Go to your profile" at bounding box center [475, 233] width 109 height 25
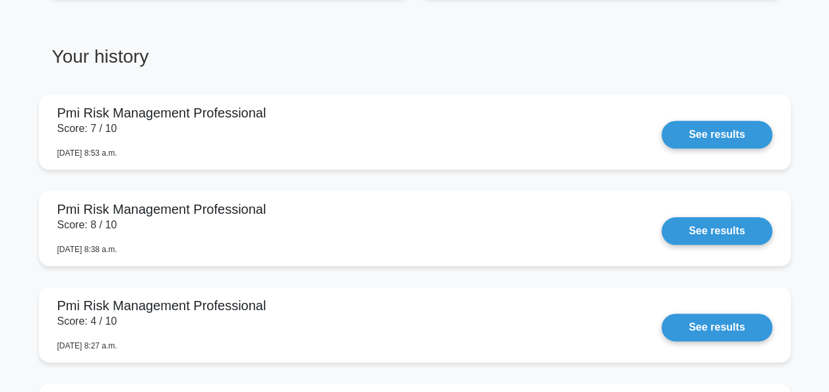
scroll to position [725, 0]
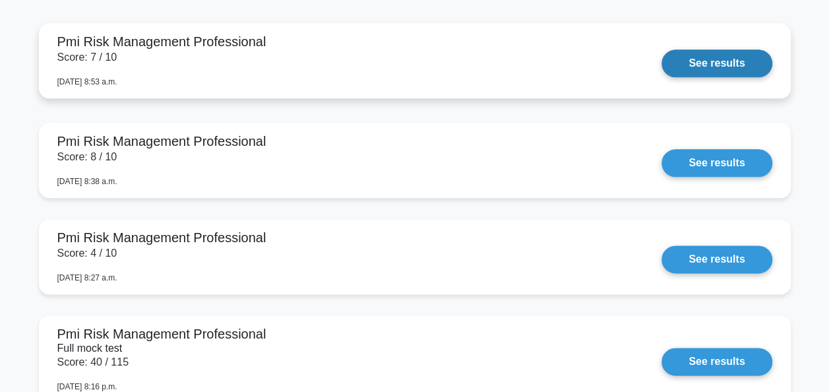
click at [691, 61] on link "See results" at bounding box center [717, 63] width 110 height 28
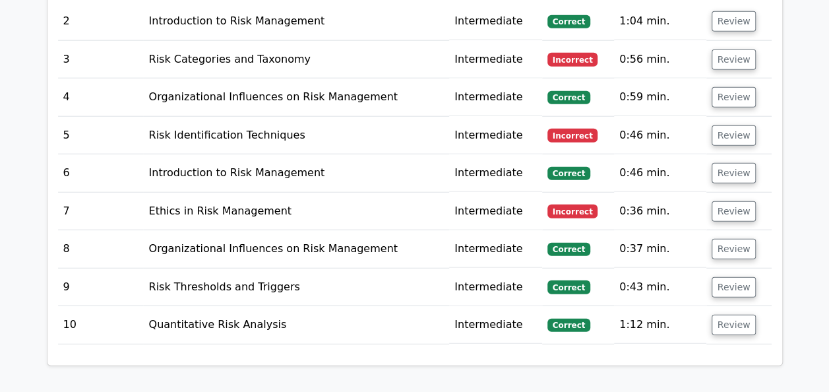
scroll to position [1781, 0]
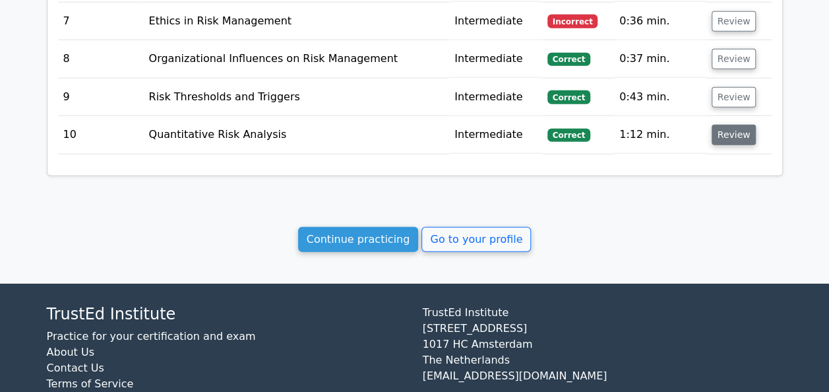
click at [727, 125] on button "Review" at bounding box center [734, 135] width 45 height 20
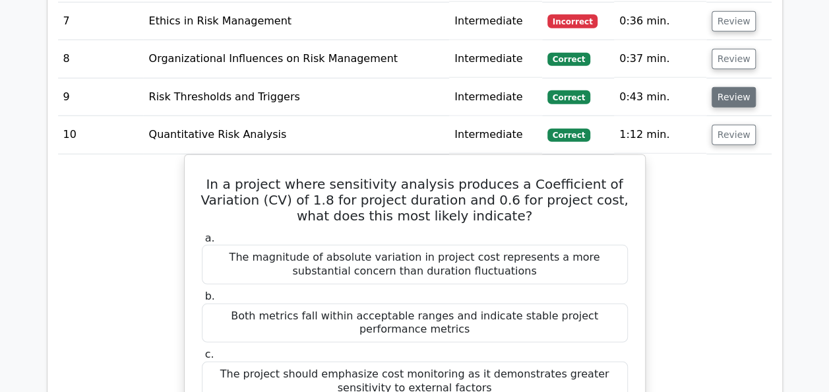
click at [729, 87] on button "Review" at bounding box center [734, 97] width 45 height 20
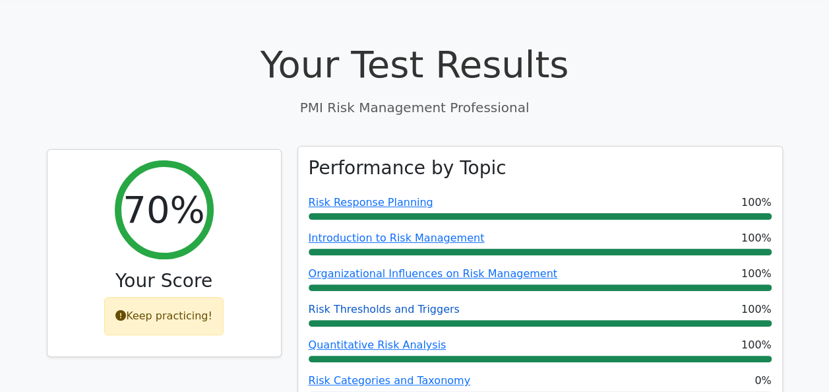
scroll to position [0, 0]
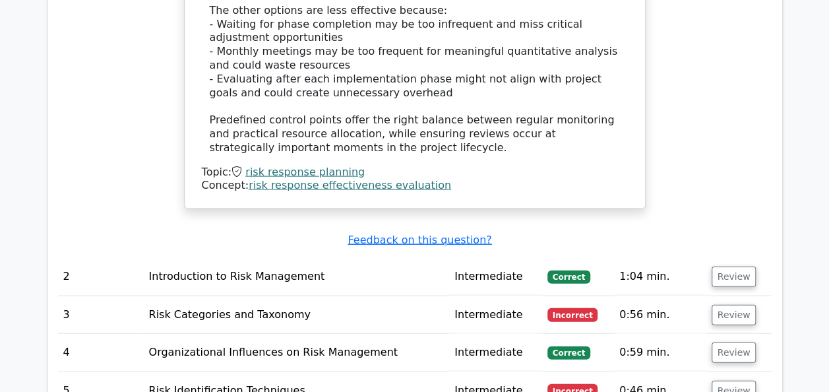
scroll to position [1385, 0]
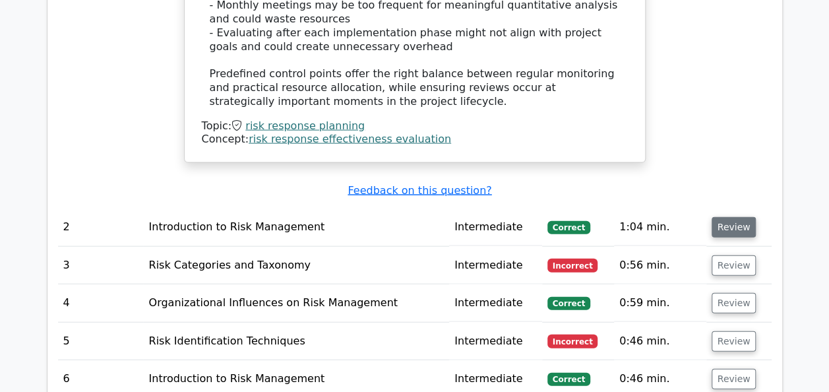
click at [722, 217] on button "Review" at bounding box center [734, 227] width 45 height 20
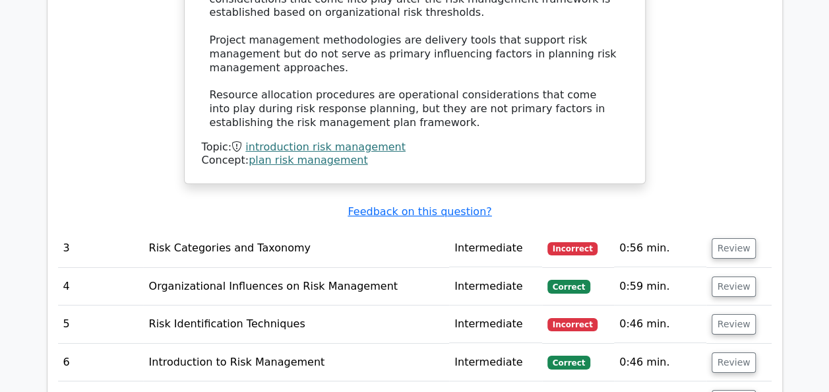
scroll to position [2045, 0]
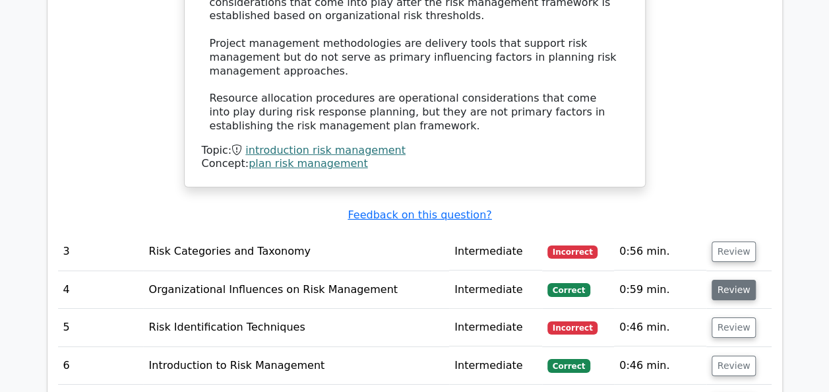
click at [724, 280] on button "Review" at bounding box center [734, 290] width 45 height 20
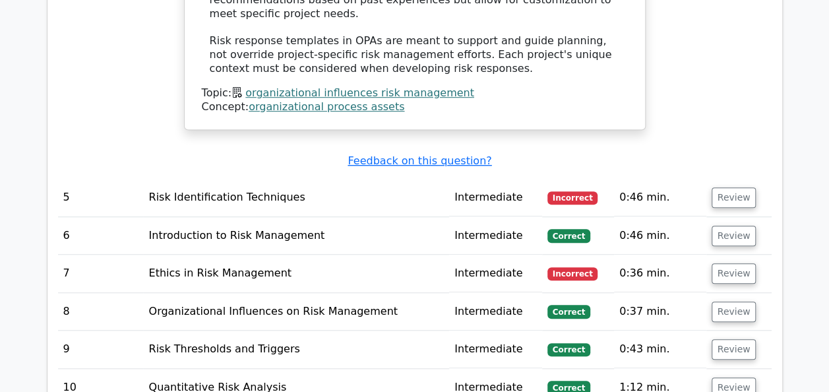
scroll to position [2836, 0]
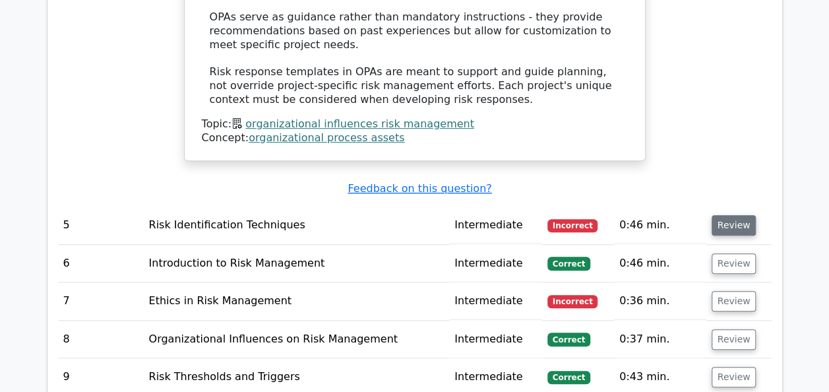
click at [730, 215] on button "Review" at bounding box center [734, 225] width 45 height 20
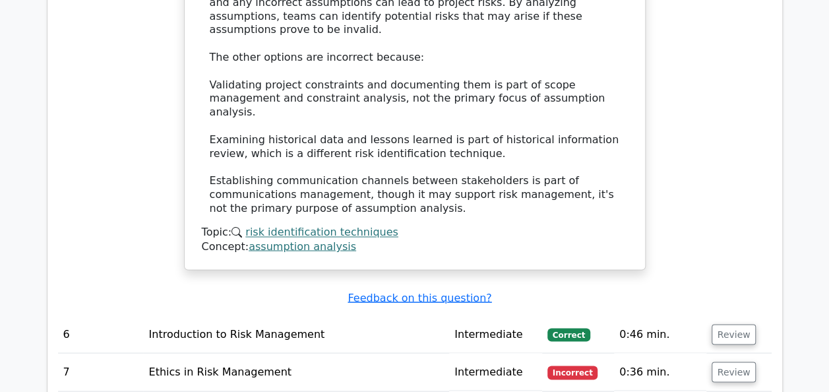
scroll to position [3496, 0]
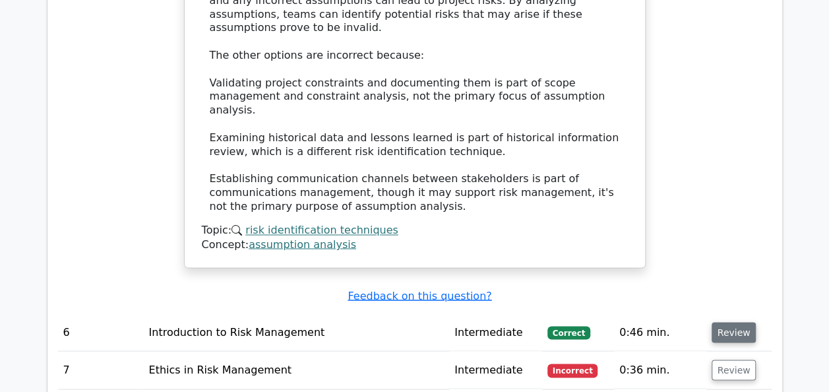
click at [724, 322] on button "Review" at bounding box center [734, 332] width 45 height 20
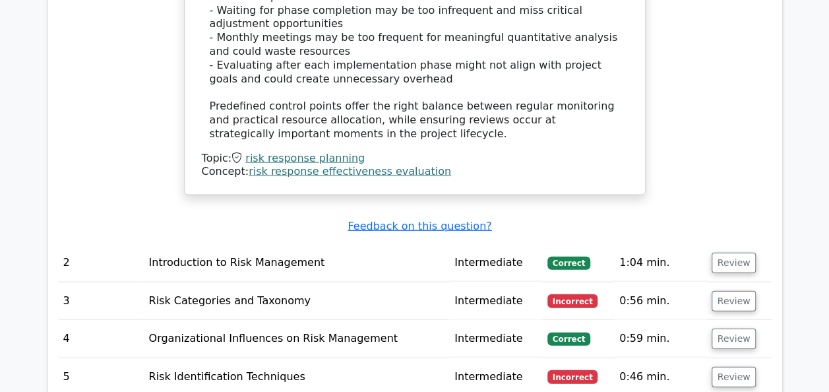
scroll to position [1385, 0]
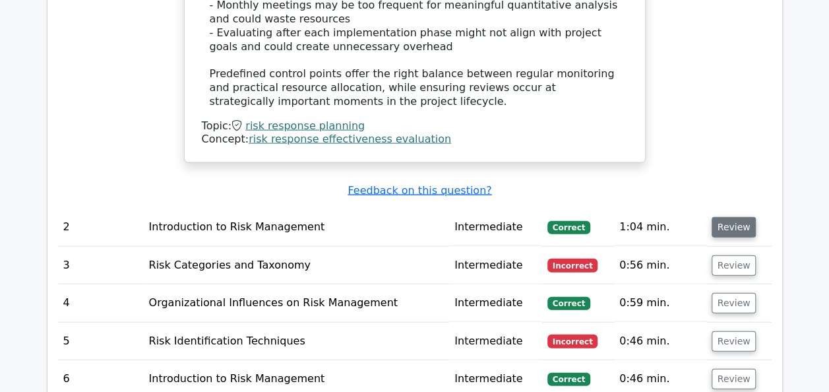
click at [725, 217] on button "Review" at bounding box center [734, 227] width 45 height 20
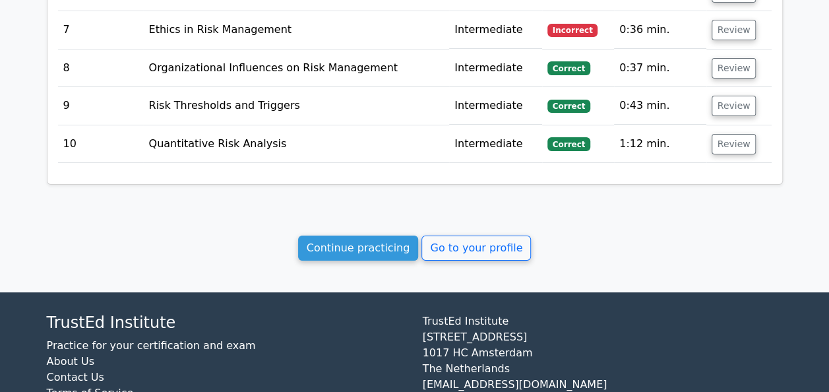
scroll to position [2154, 0]
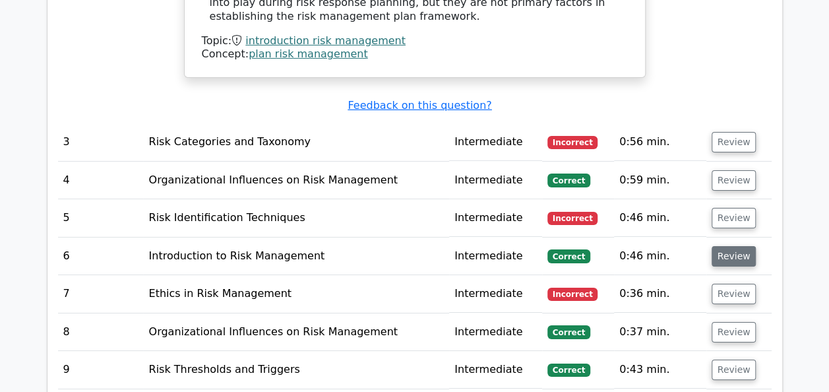
click at [736, 246] on button "Review" at bounding box center [734, 256] width 45 height 20
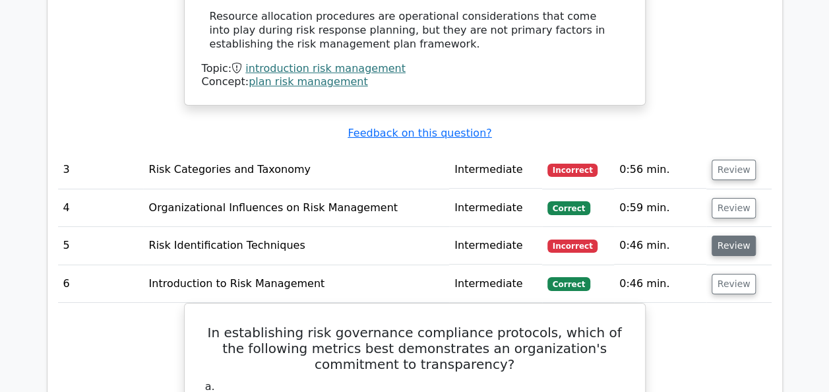
scroll to position [2088, 0]
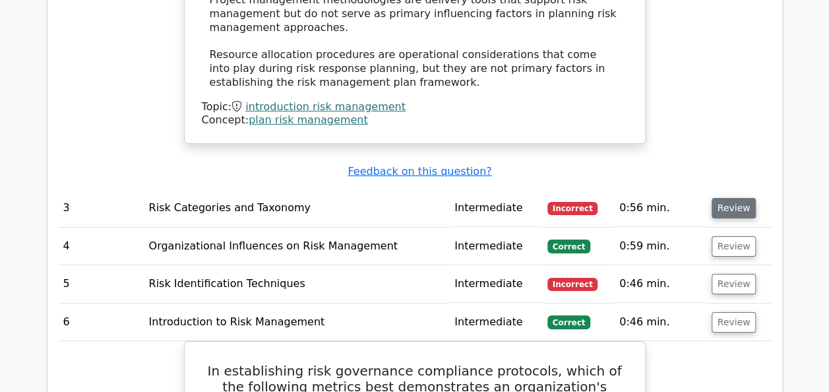
click at [727, 198] on button "Review" at bounding box center [734, 208] width 45 height 20
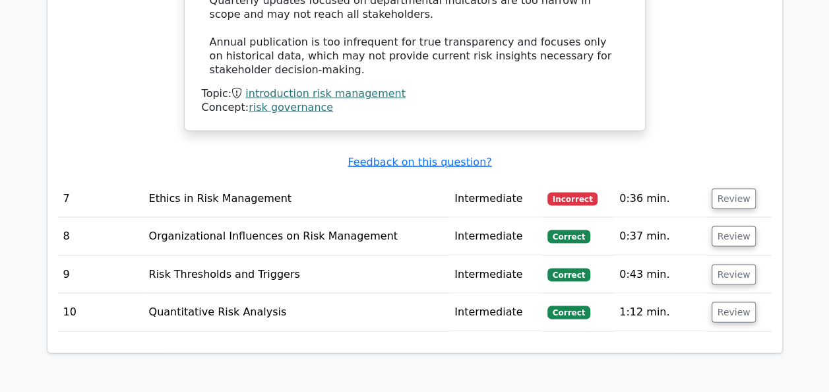
scroll to position [3660, 0]
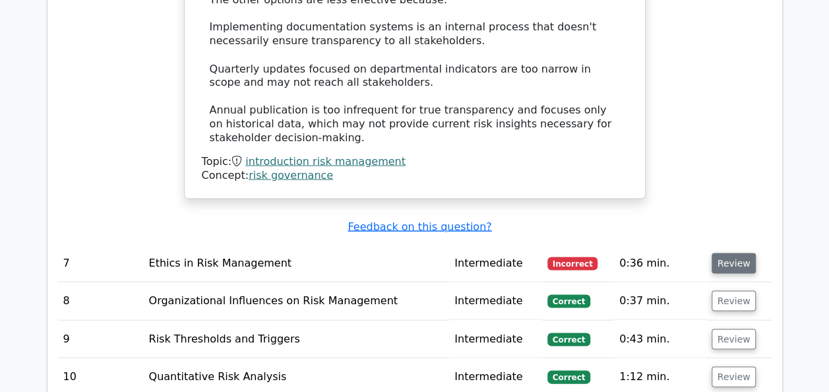
click at [723, 253] on button "Review" at bounding box center [734, 263] width 45 height 20
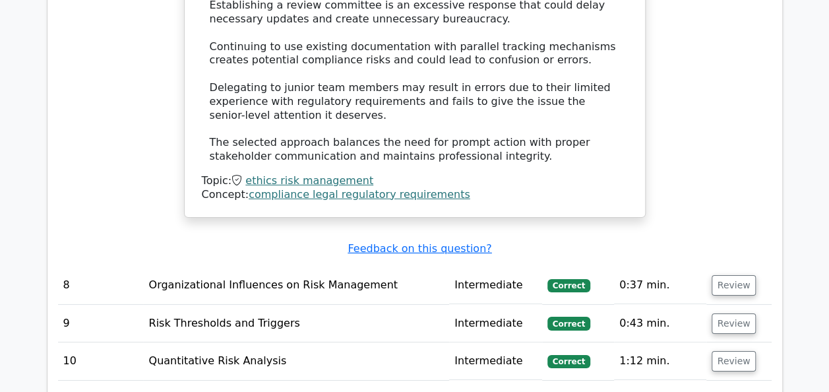
scroll to position [4451, 0]
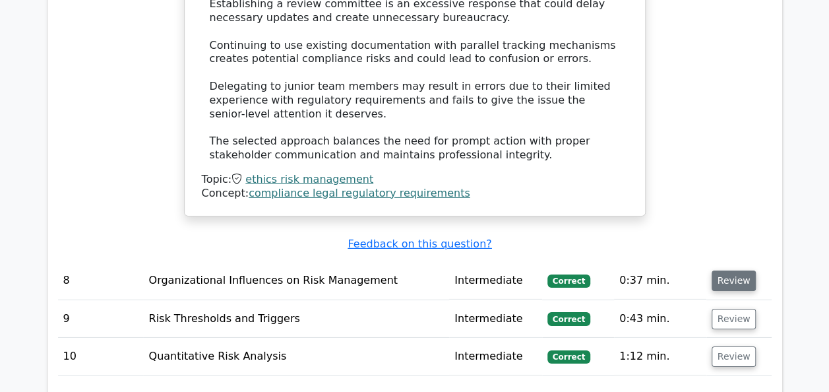
click at [728, 270] on button "Review" at bounding box center [734, 280] width 45 height 20
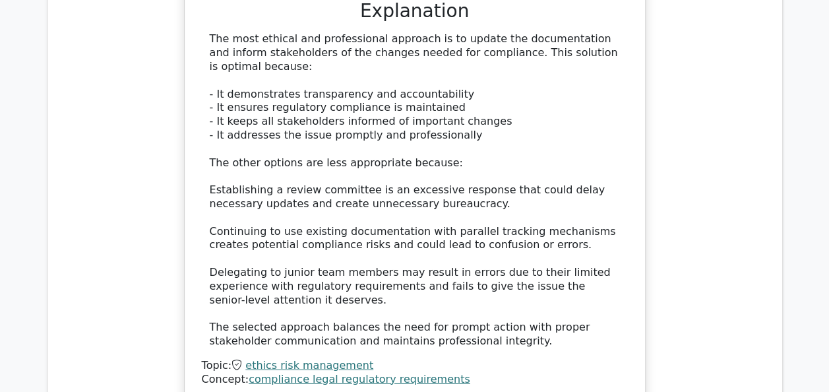
scroll to position [4319, 0]
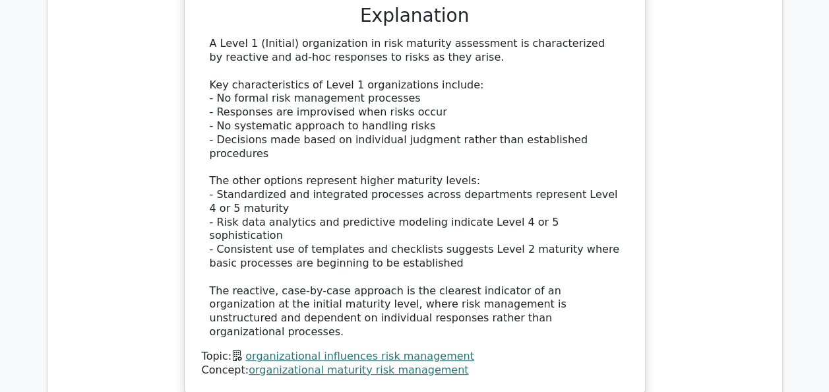
scroll to position [5045, 0]
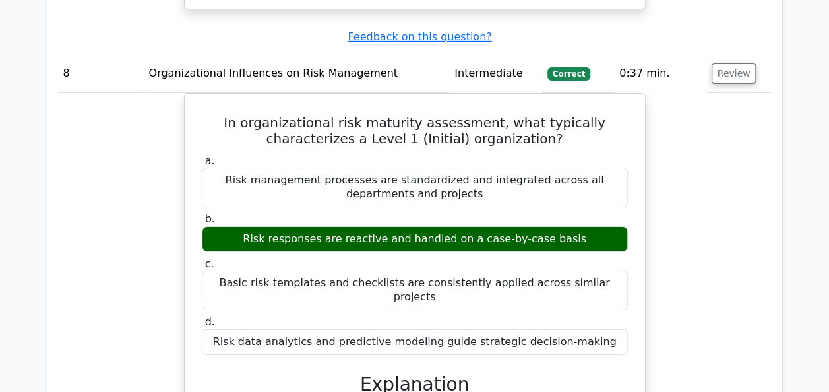
scroll to position [4451, 0]
